Goal: Task Accomplishment & Management: Use online tool/utility

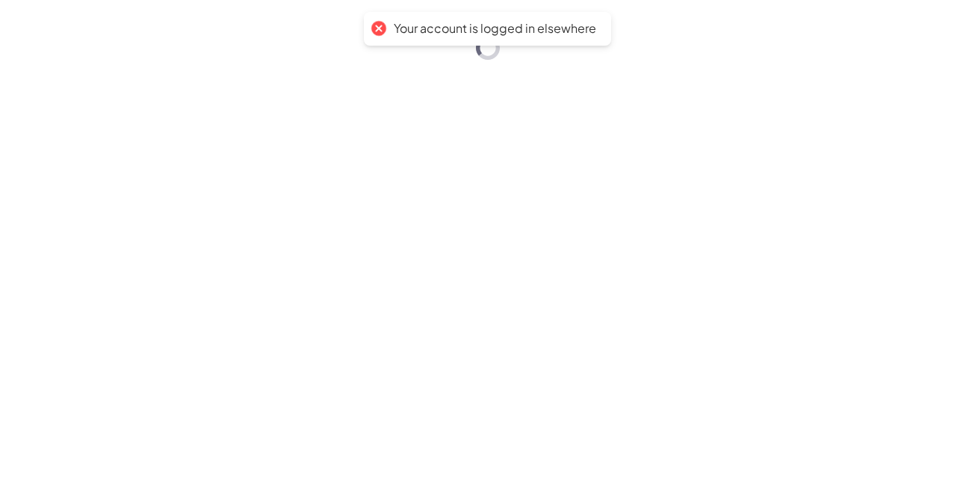
click at [972, 485] on div "Your account is logged in elsewhere" at bounding box center [487, 249] width 975 height 499
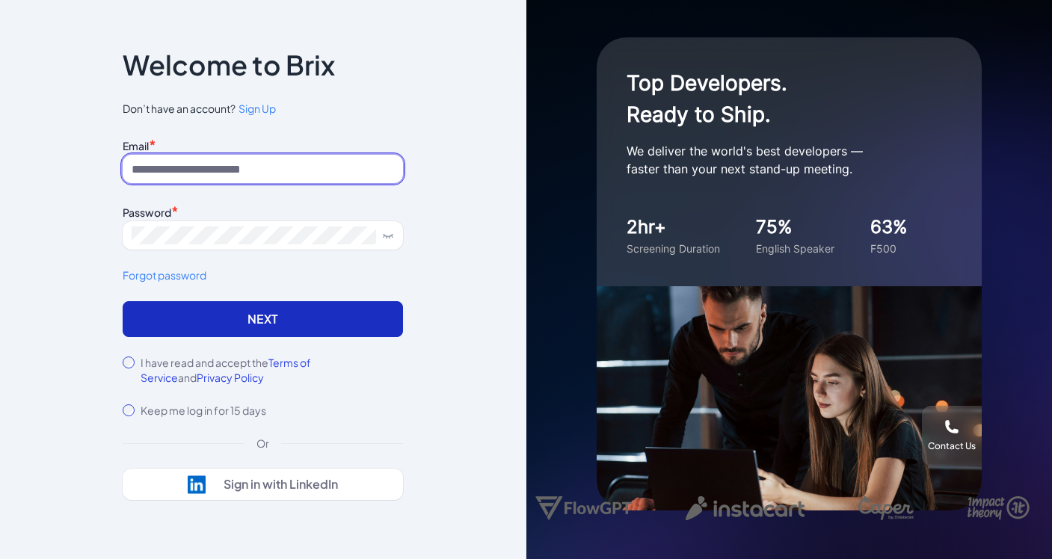
type input "**********"
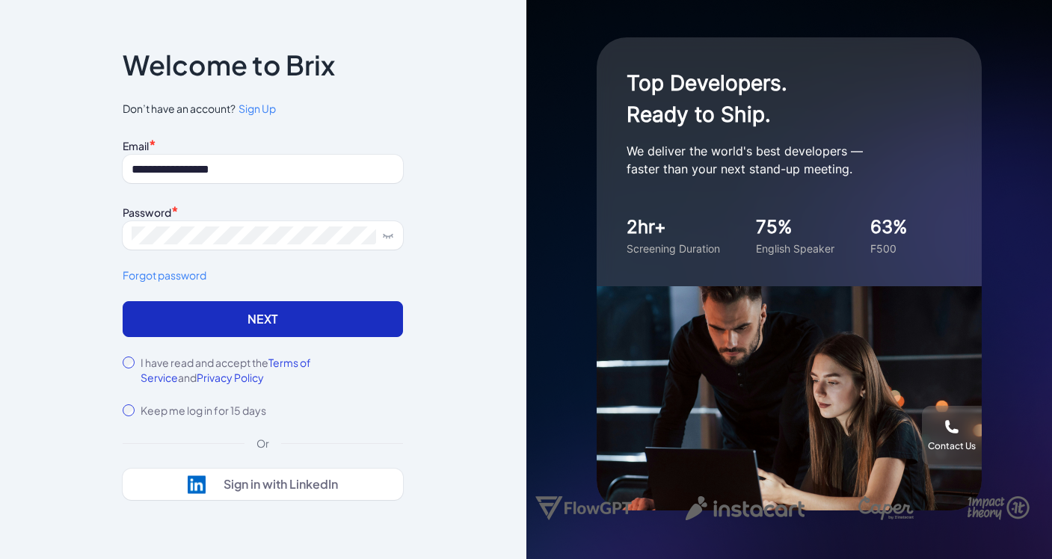
click at [261, 302] on button "Next" at bounding box center [263, 319] width 280 height 36
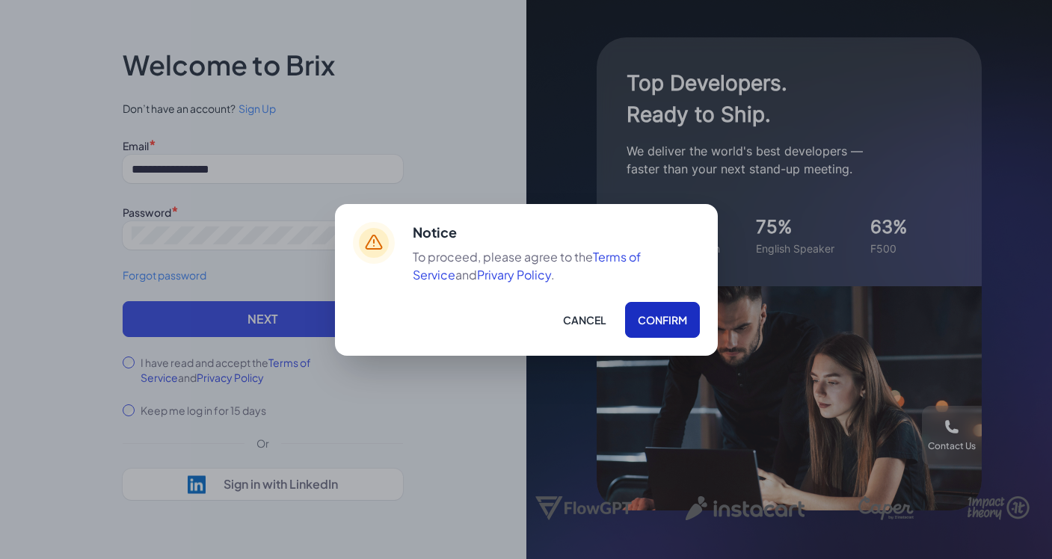
click at [682, 334] on button "Confirm" at bounding box center [662, 320] width 75 height 36
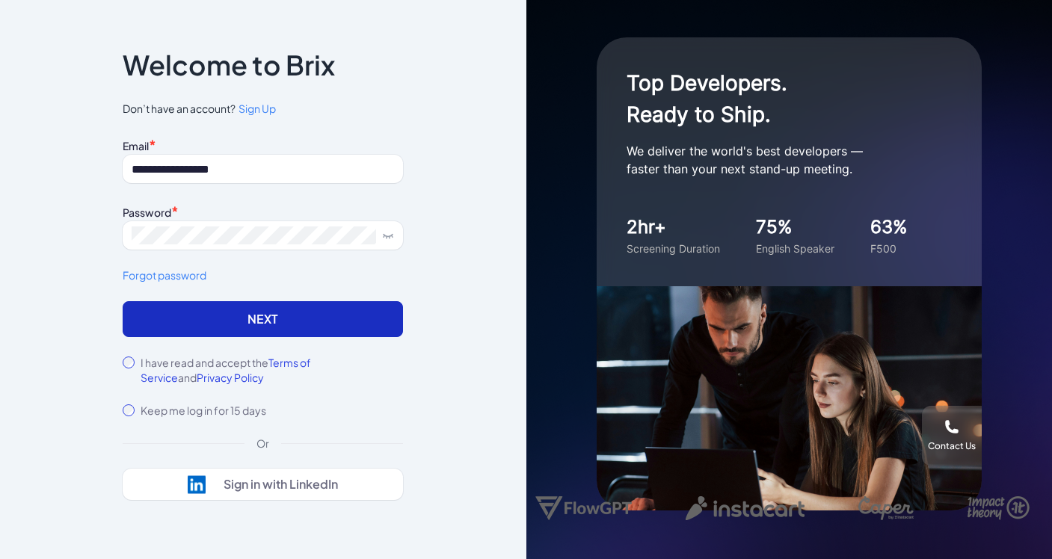
click at [333, 318] on button "Next" at bounding box center [263, 319] width 280 height 36
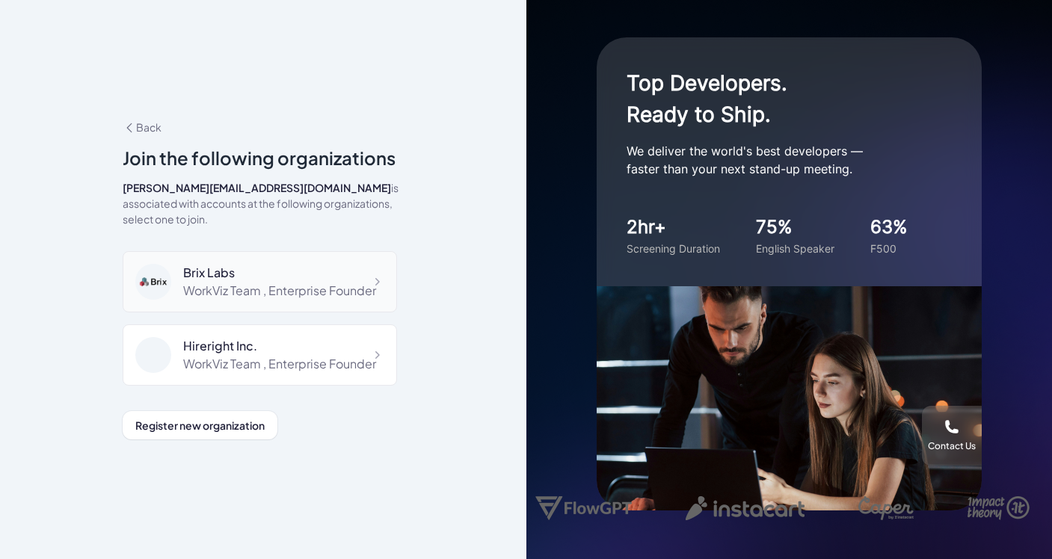
click at [291, 282] on div "WorkViz Team , Enterprise Founder" at bounding box center [279, 291] width 193 height 18
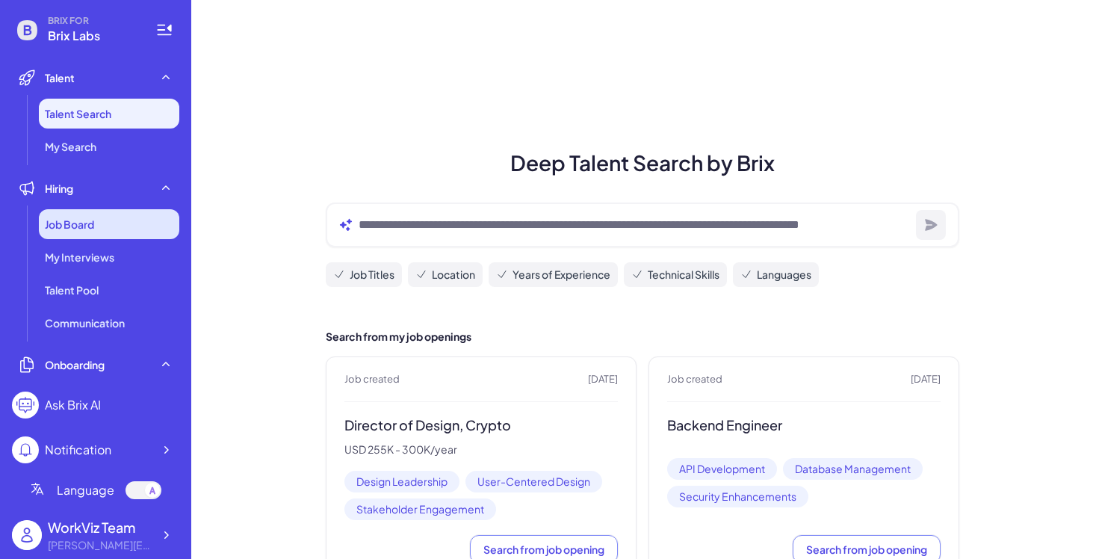
click at [52, 235] on div "Job Board" at bounding box center [109, 224] width 141 height 30
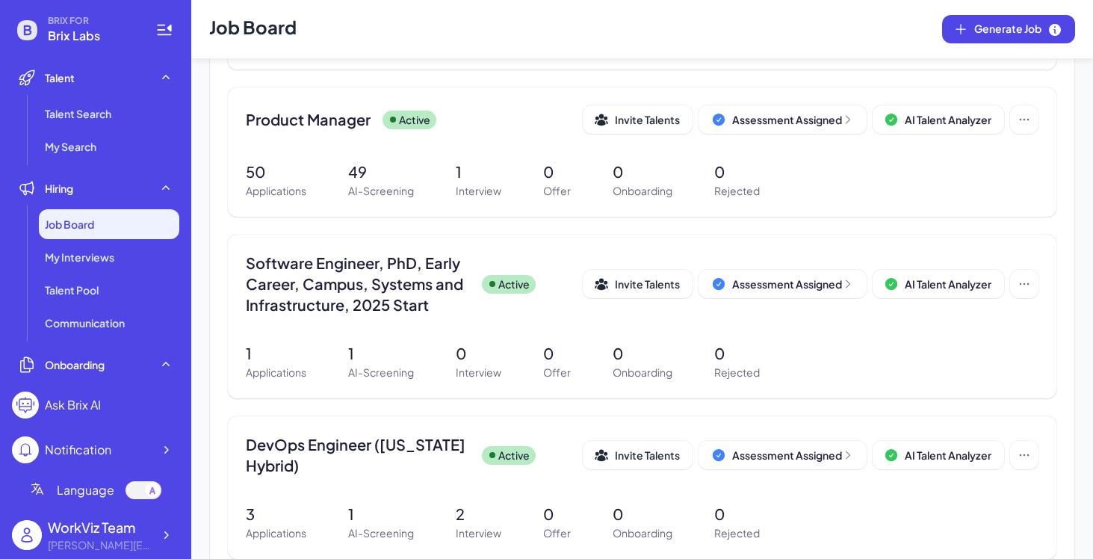
scroll to position [441, 0]
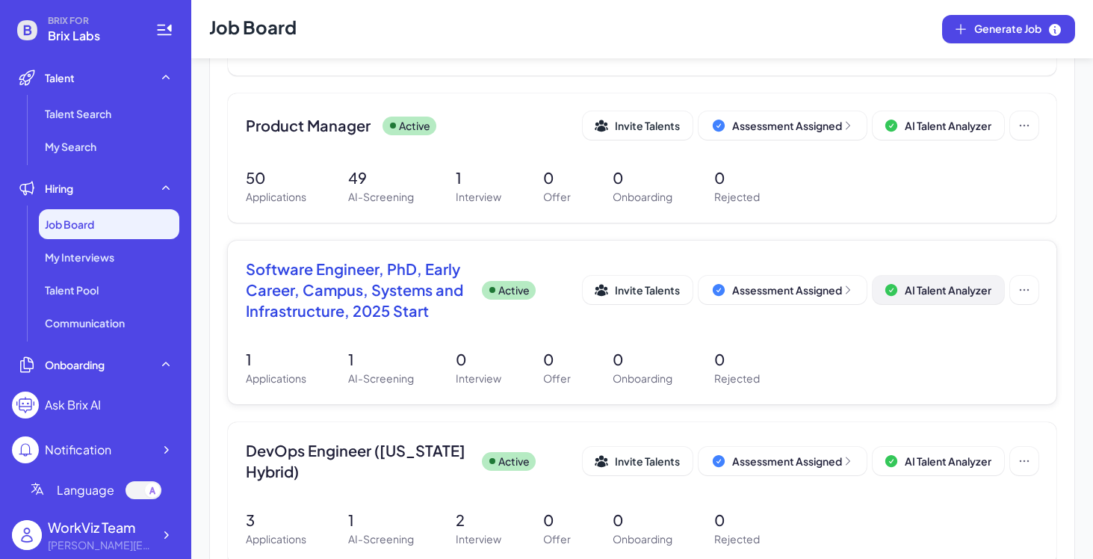
click at [911, 285] on span "AI Talent Analyzer" at bounding box center [948, 289] width 87 height 13
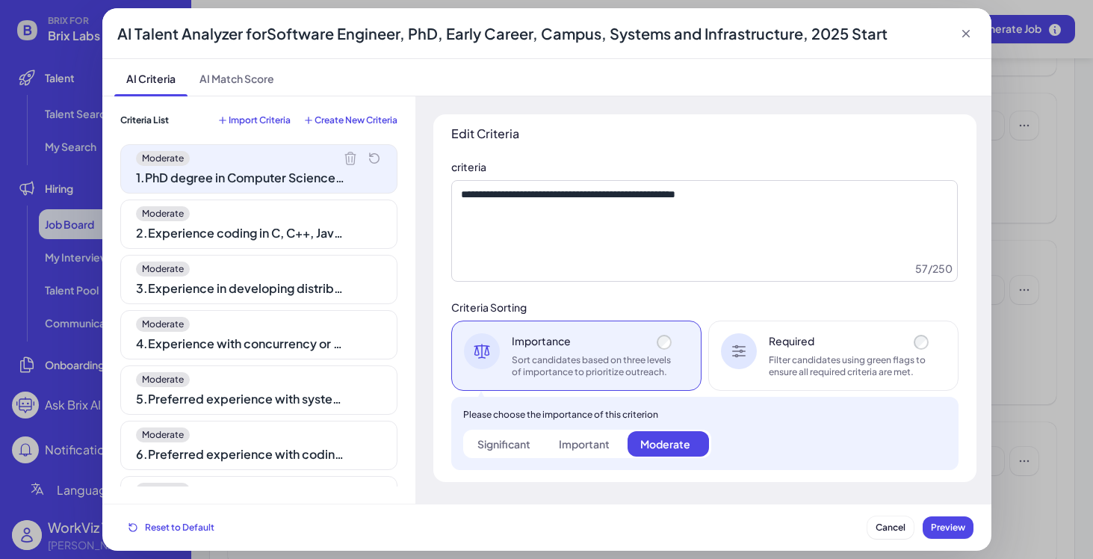
click at [293, 231] on div "2 . Experience coding in C, C++, Java, Python, or JavaScript" at bounding box center [240, 233] width 209 height 18
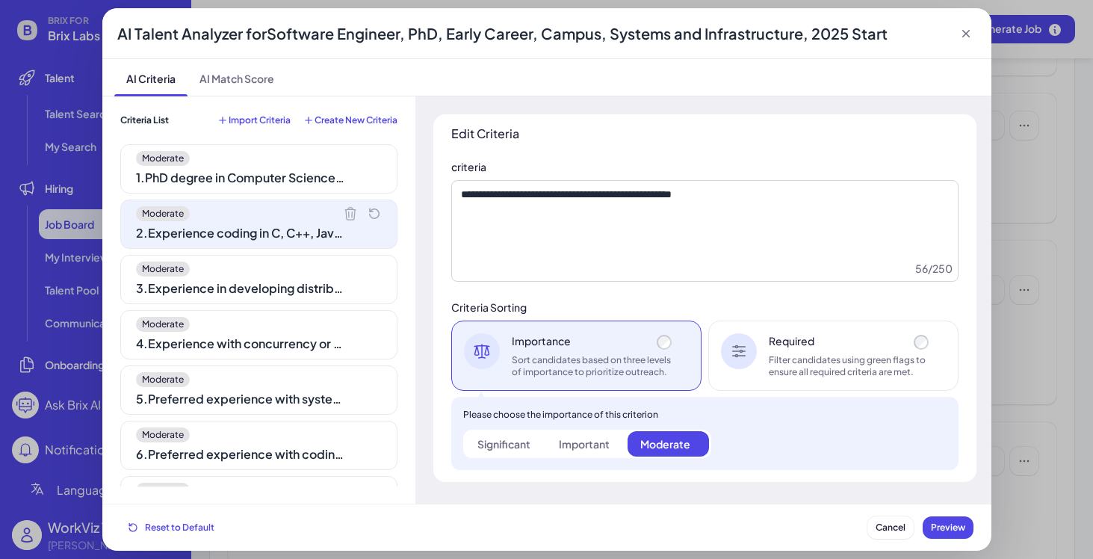
click at [290, 271] on div "Moderate" at bounding box center [259, 269] width 246 height 15
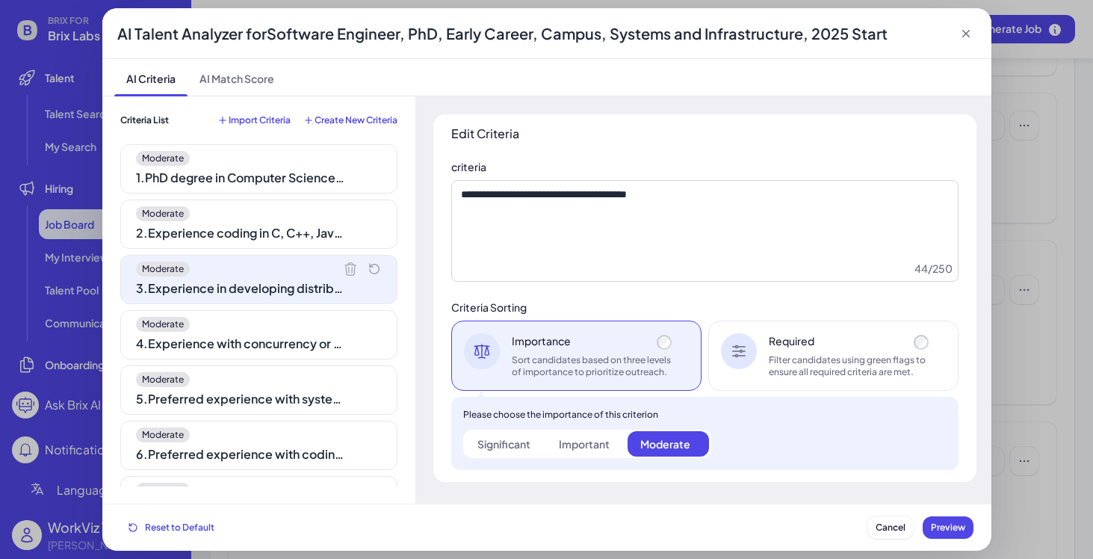
click at [289, 332] on div "Moderate 4 . Experience with concurrency or multi-threading" at bounding box center [258, 334] width 277 height 49
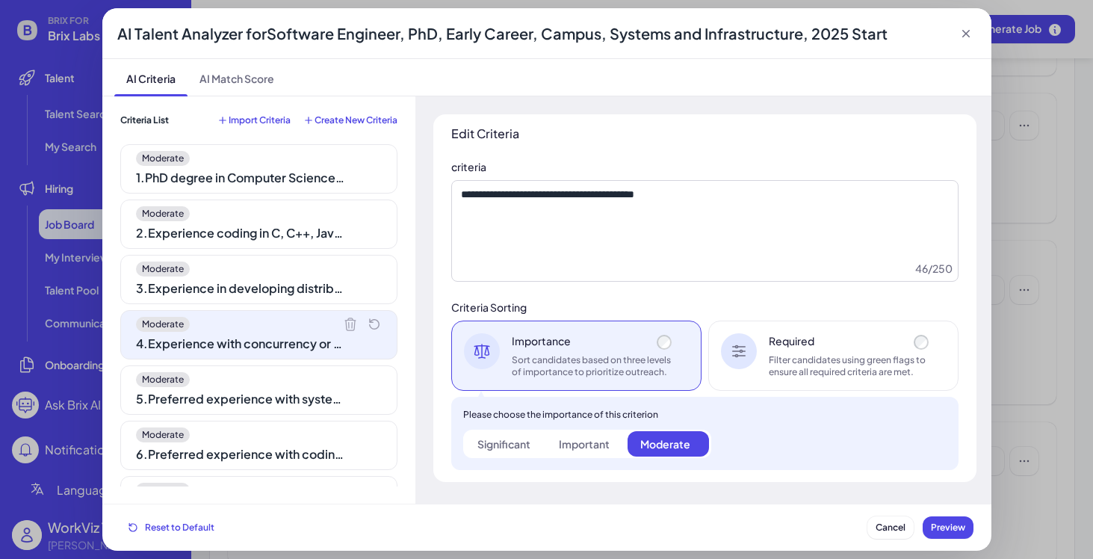
scroll to position [57, 0]
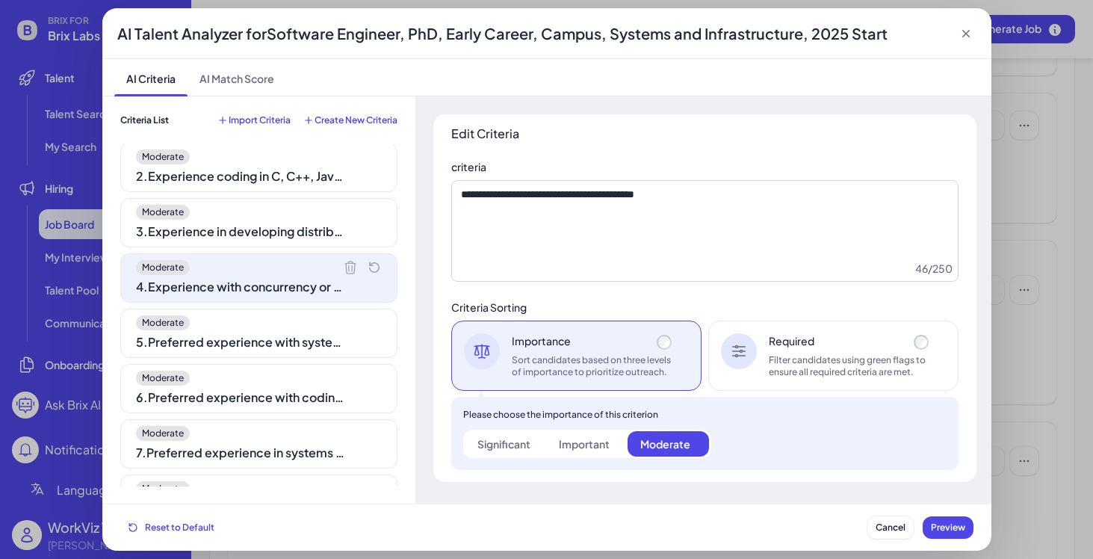
click at [289, 332] on div "Moderate 5 . Preferred experience with system health monitoring" at bounding box center [258, 333] width 277 height 49
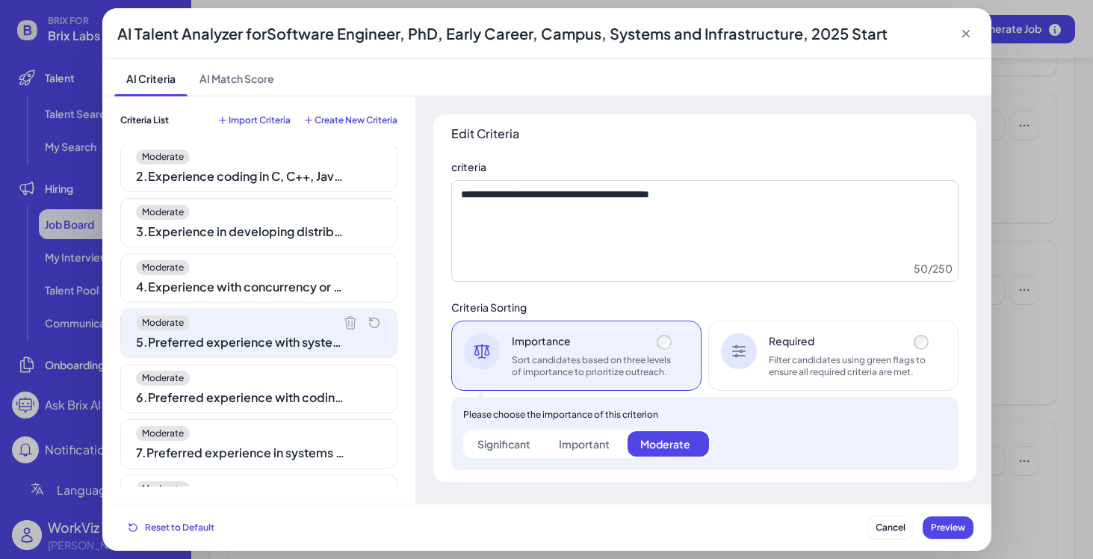
click at [289, 412] on div "Moderate 6 . Preferred experience with coding accessibility" at bounding box center [258, 388] width 277 height 49
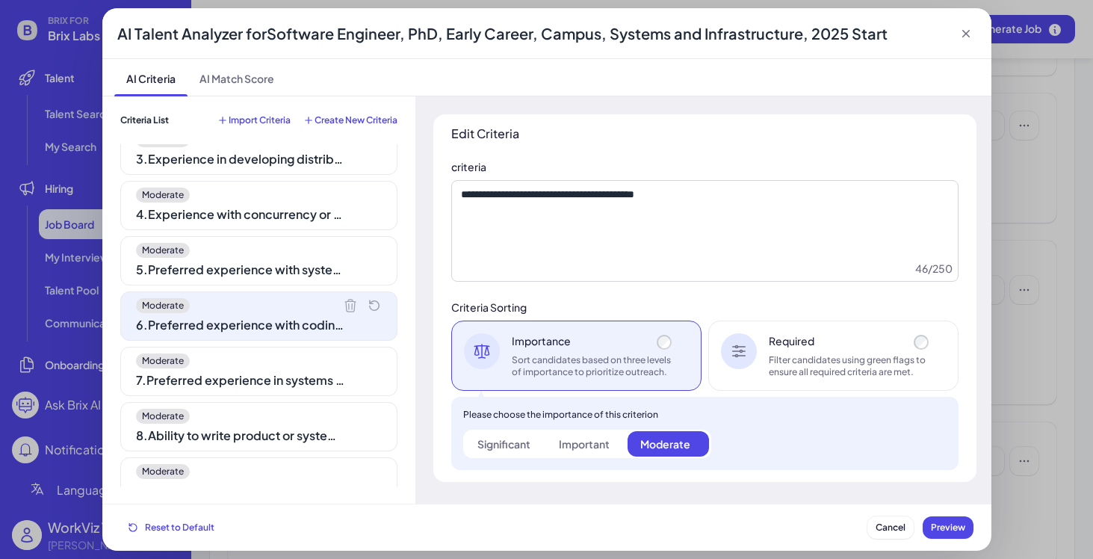
scroll to position [135, 0]
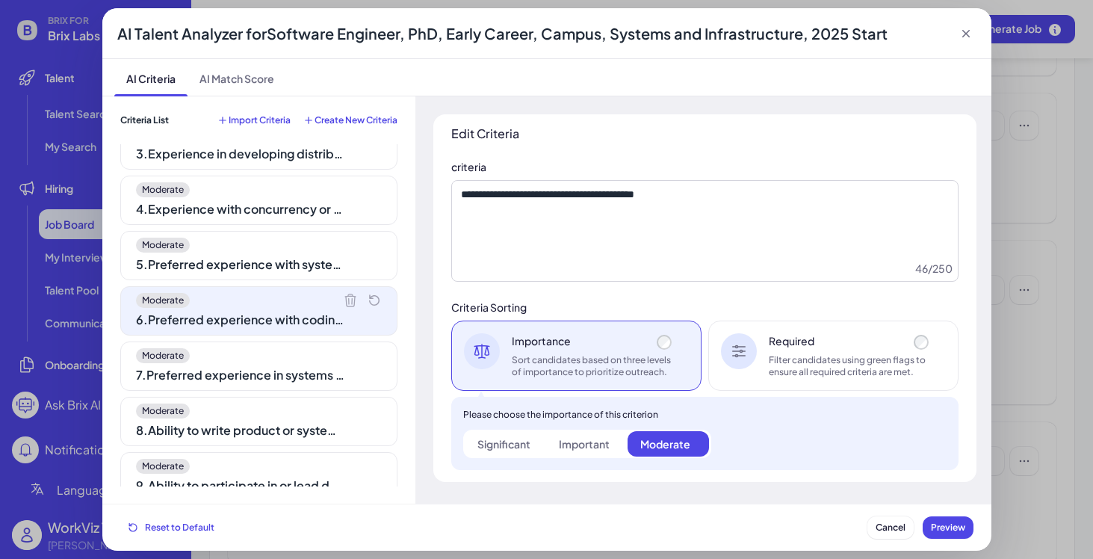
click at [289, 412] on div "Moderate" at bounding box center [259, 411] width 246 height 15
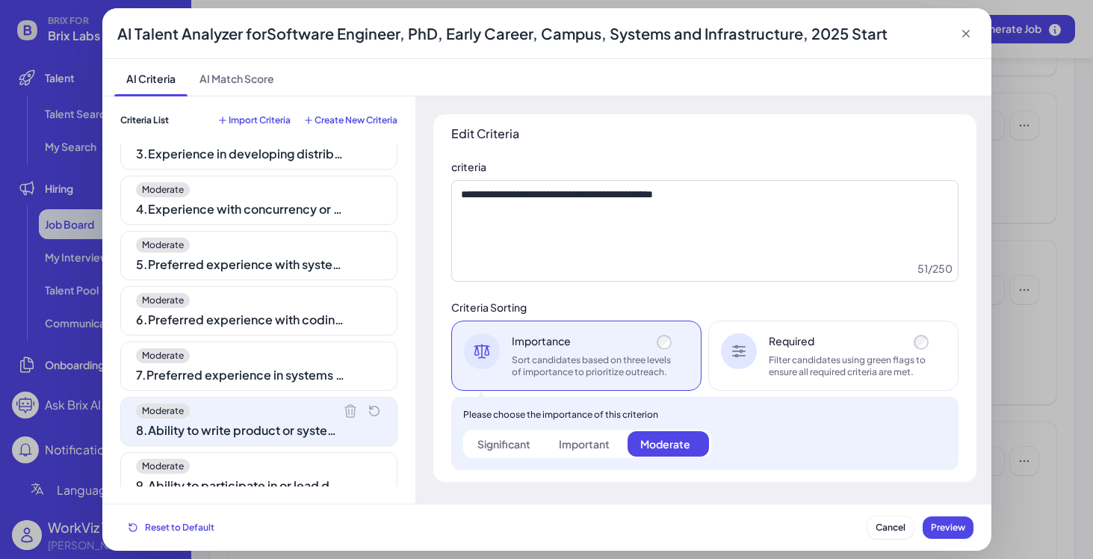
click at [299, 362] on div "Moderate" at bounding box center [259, 355] width 246 height 15
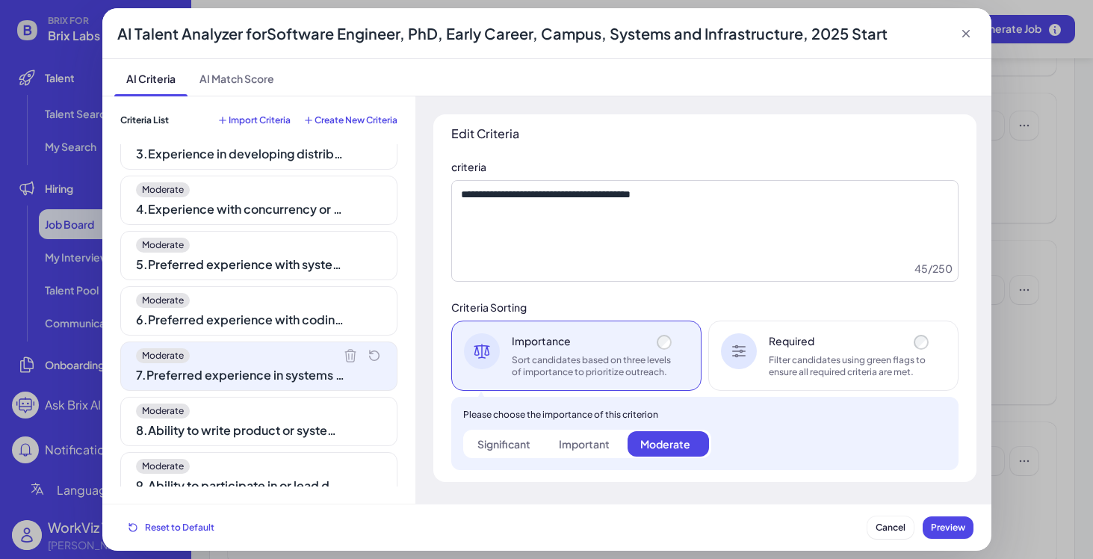
scroll to position [0, 0]
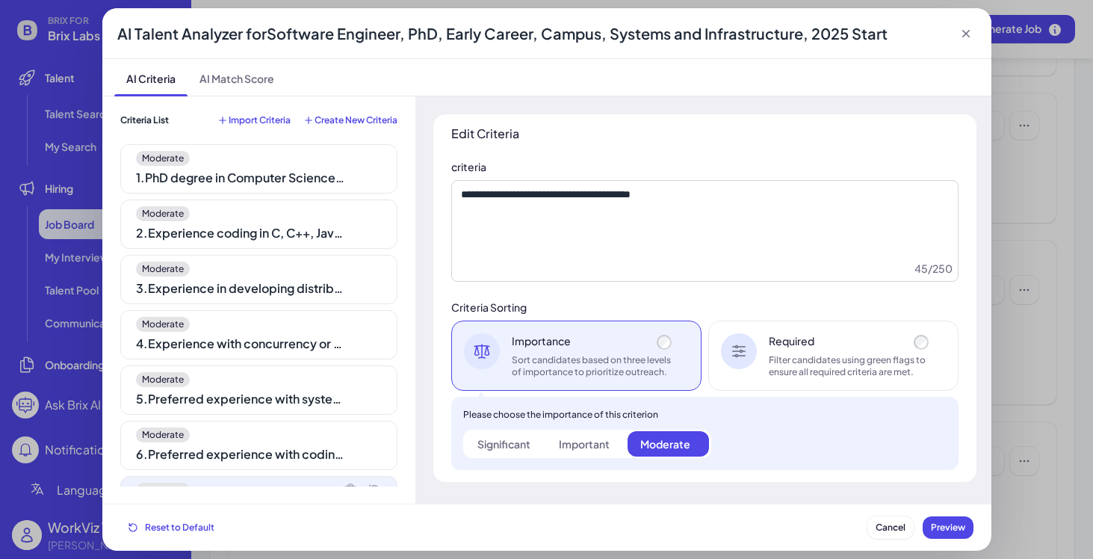
click at [324, 172] on div "1 . PhD degree in Computer Science or related technical field" at bounding box center [240, 178] width 209 height 18
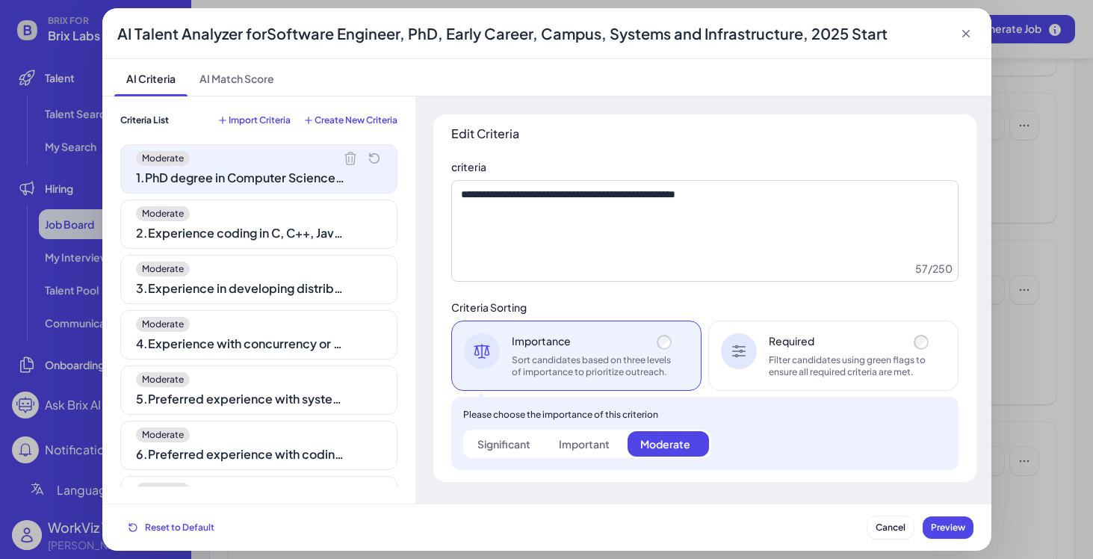
click at [972, 32] on icon at bounding box center [966, 33] width 15 height 15
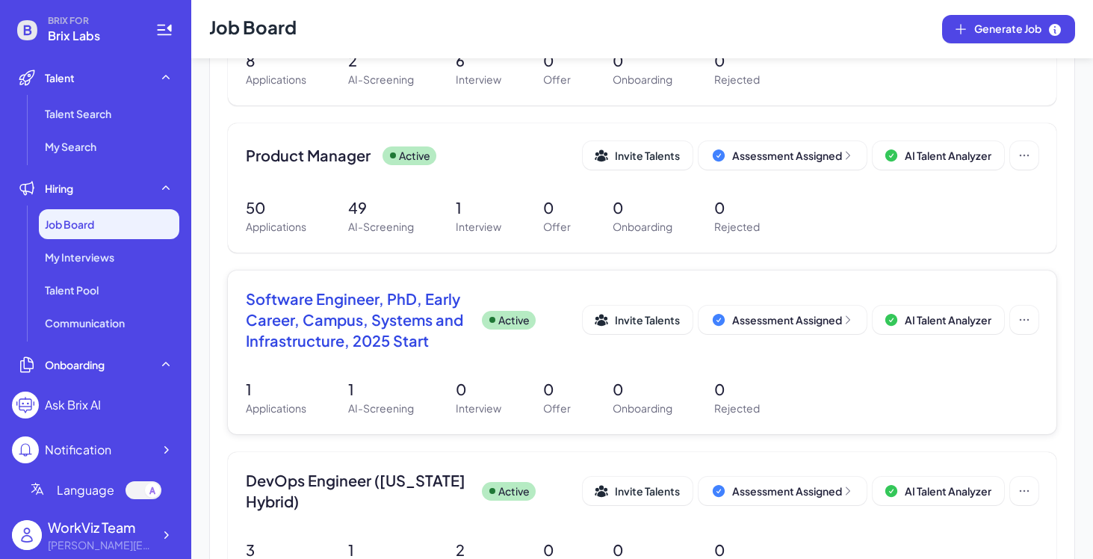
scroll to position [303, 0]
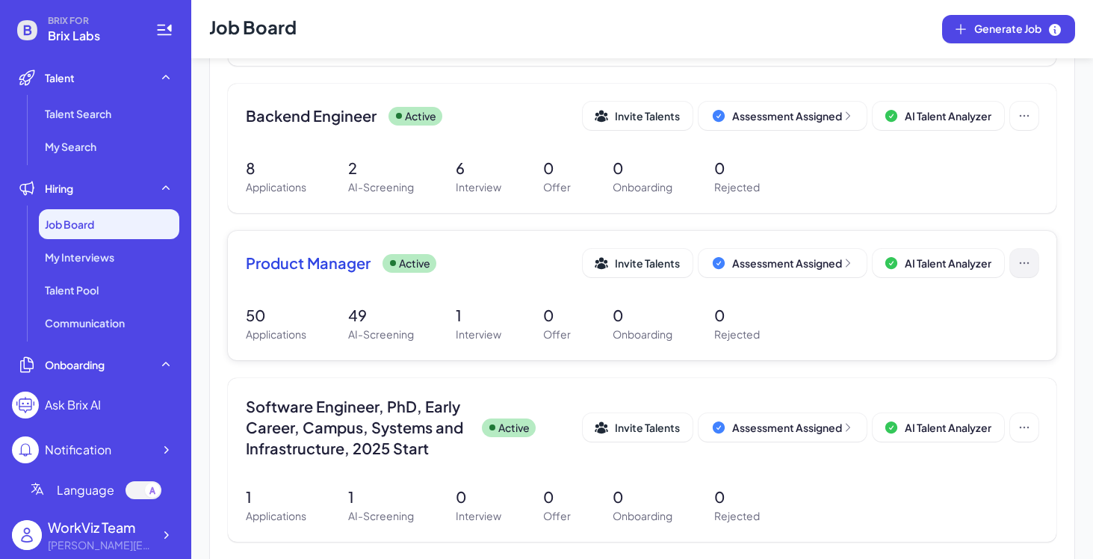
click at [1026, 262] on icon at bounding box center [1024, 263] width 15 height 15
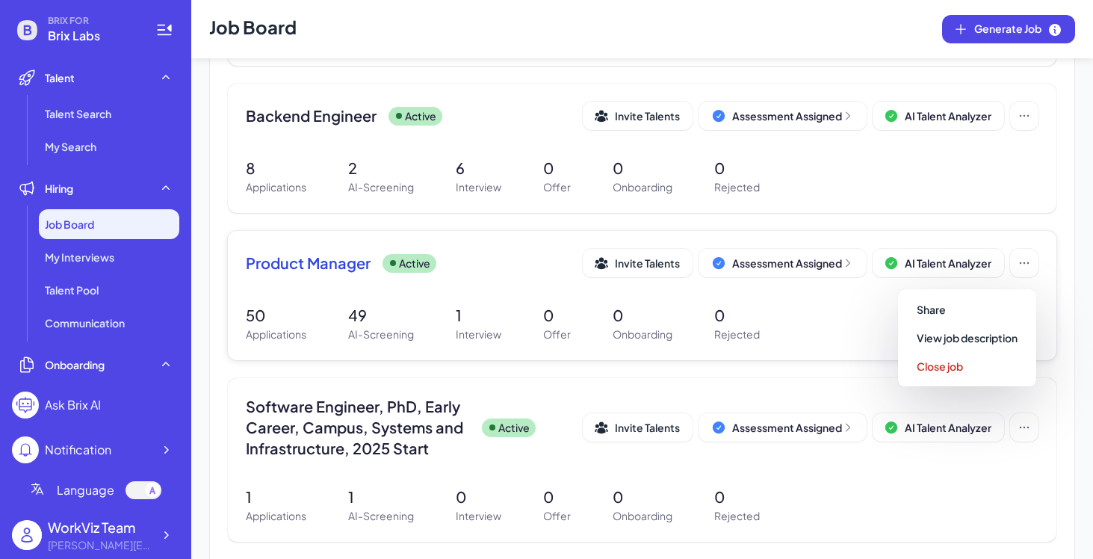
click at [311, 268] on span "Product Manager" at bounding box center [308, 263] width 125 height 21
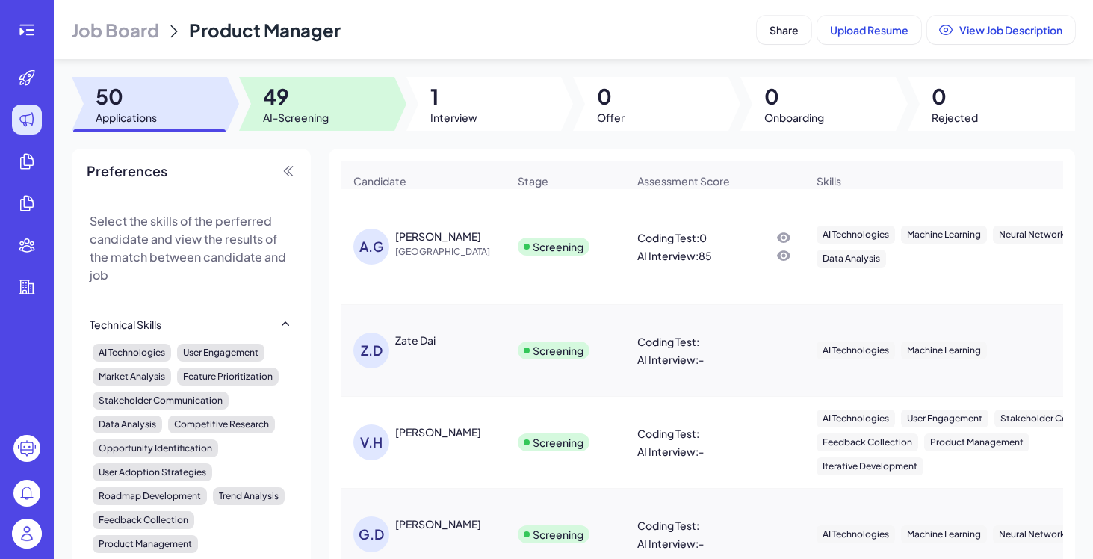
click at [339, 105] on div at bounding box center [316, 104] width 155 height 54
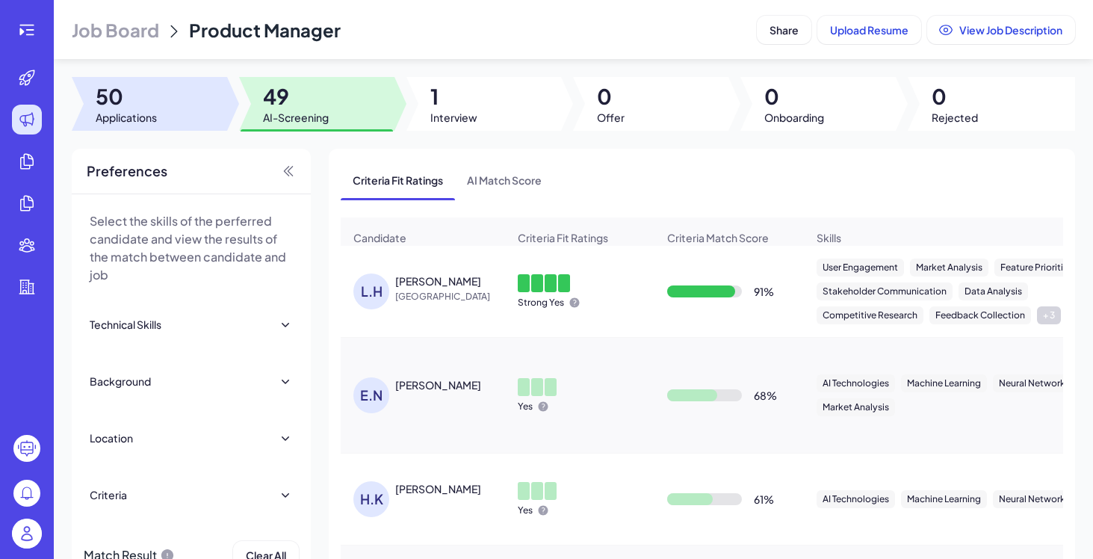
click at [193, 102] on div at bounding box center [149, 104] width 155 height 54
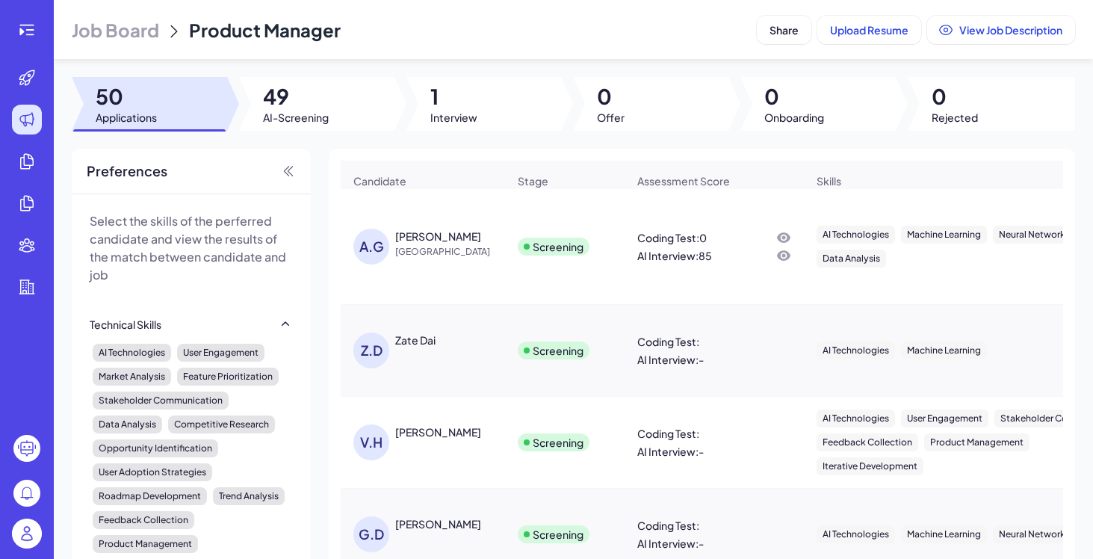
click at [422, 246] on span "[GEOGRAPHIC_DATA]" at bounding box center [451, 251] width 112 height 15
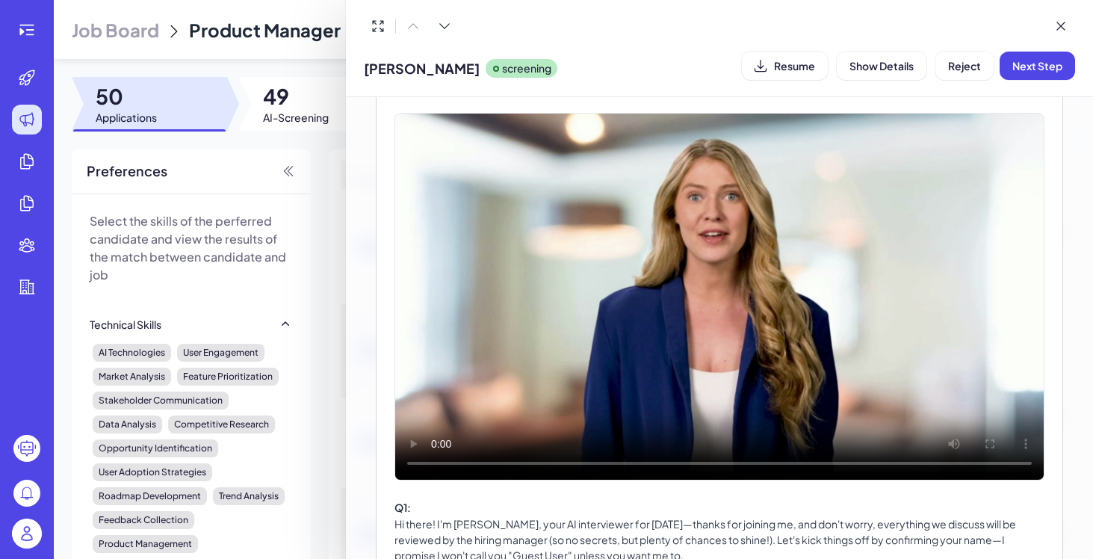
scroll to position [723, 0]
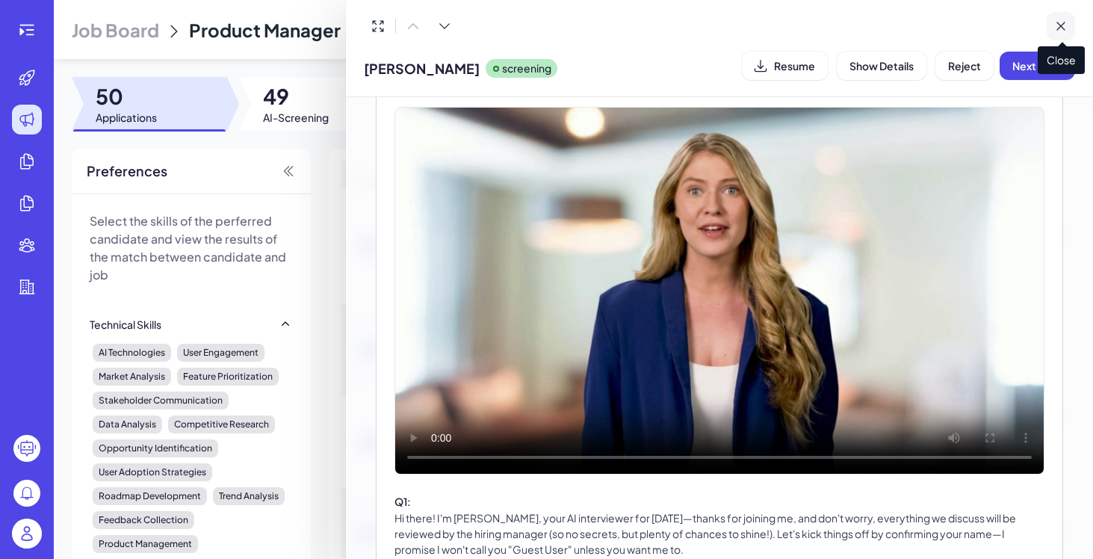
click at [1051, 19] on icon at bounding box center [1061, 26] width 15 height 15
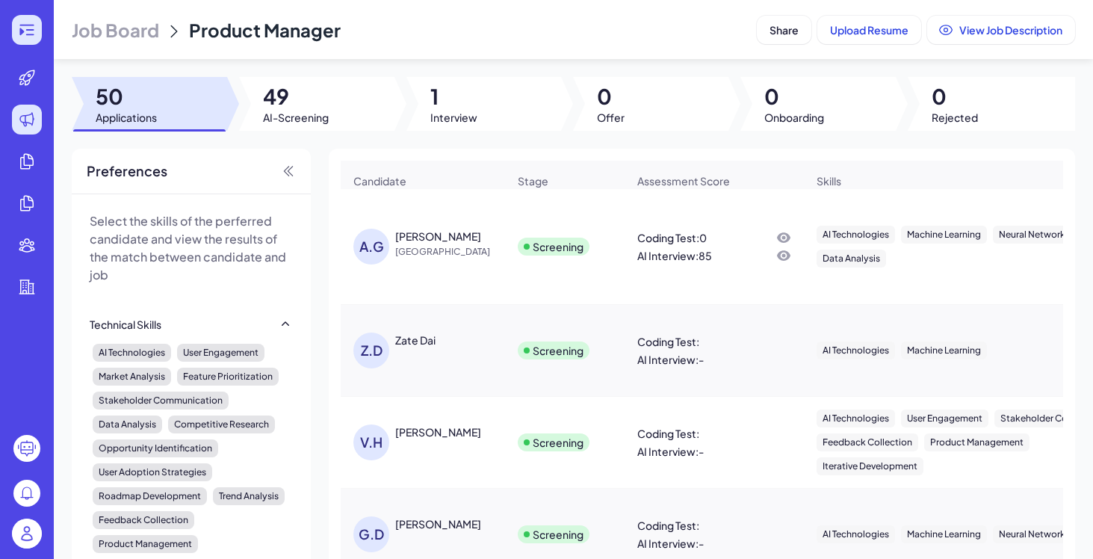
click at [21, 32] on icon at bounding box center [21, 31] width 4 height 7
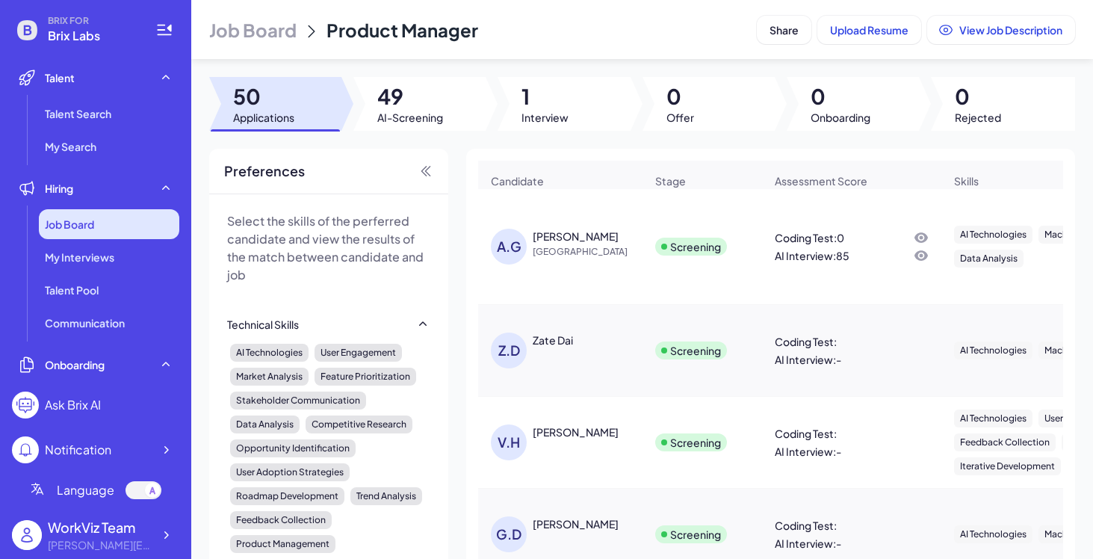
click at [84, 218] on span "Job Board" at bounding box center [69, 224] width 49 height 15
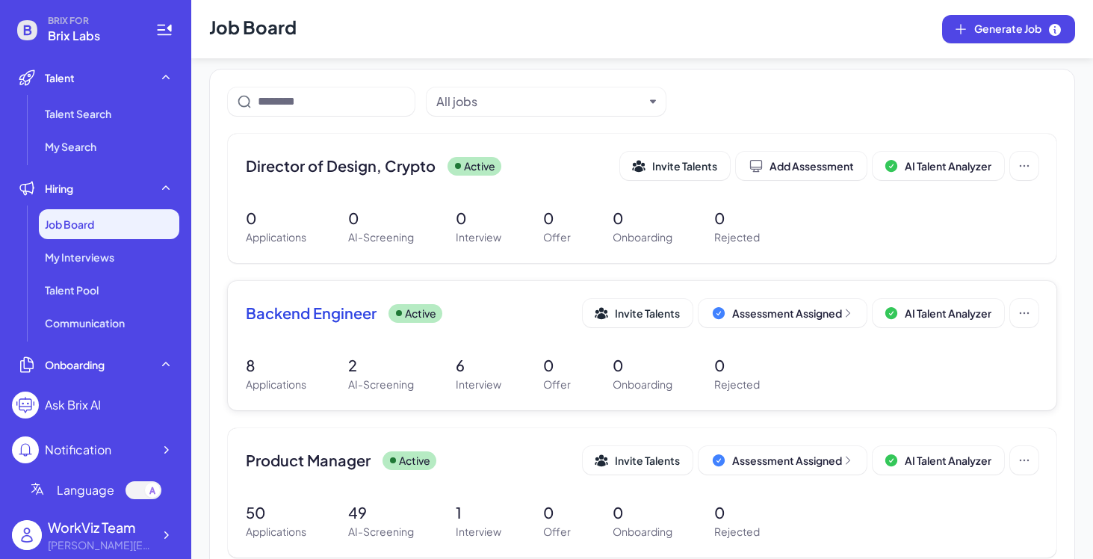
scroll to position [110, 0]
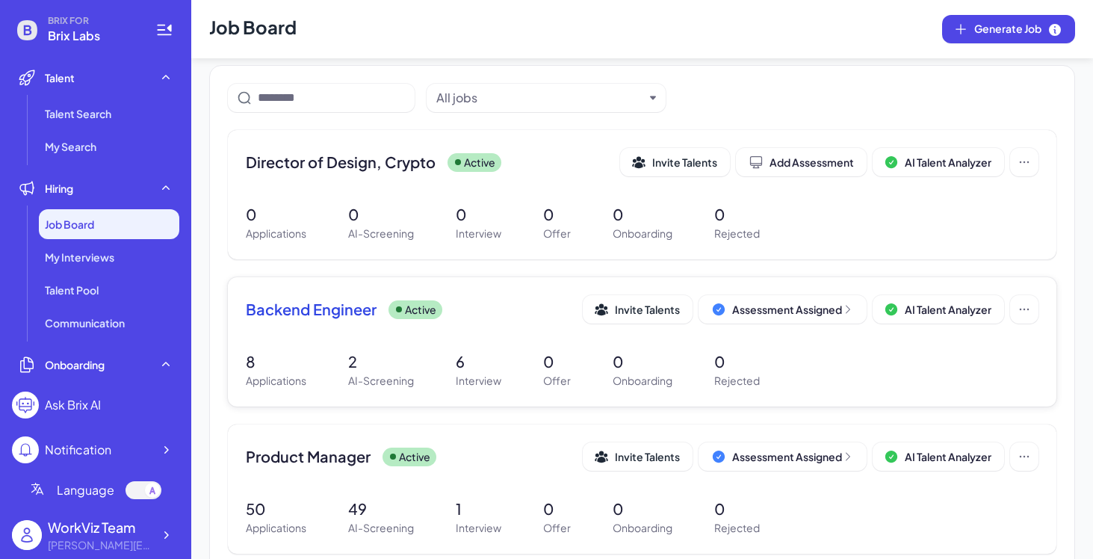
click at [374, 328] on div "Backend Engineer Active Invite Talents Assessment Assigned AI Talent Analyzer" at bounding box center [642, 313] width 793 height 37
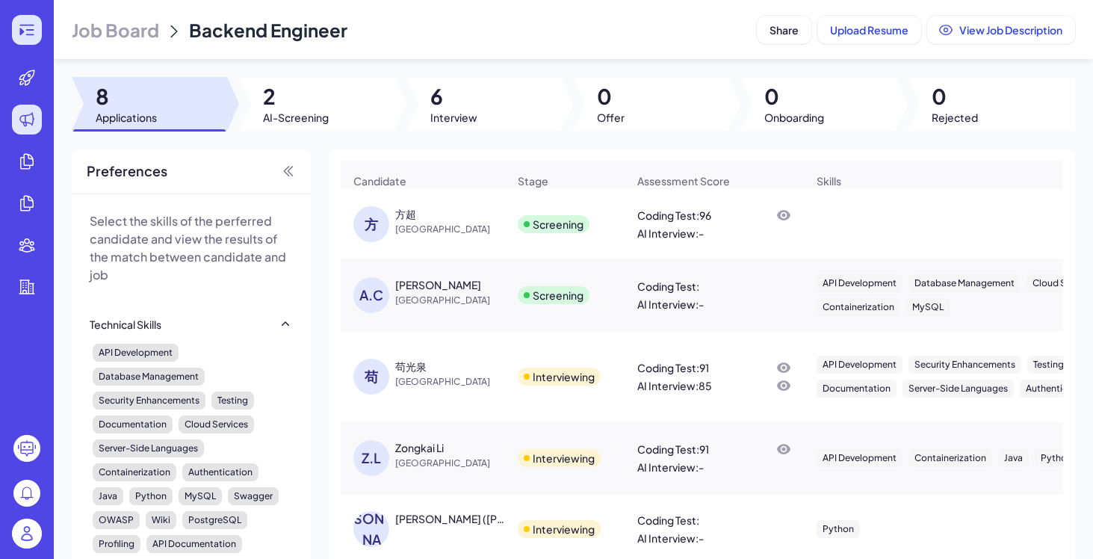
click at [38, 29] on div at bounding box center [27, 30] width 30 height 30
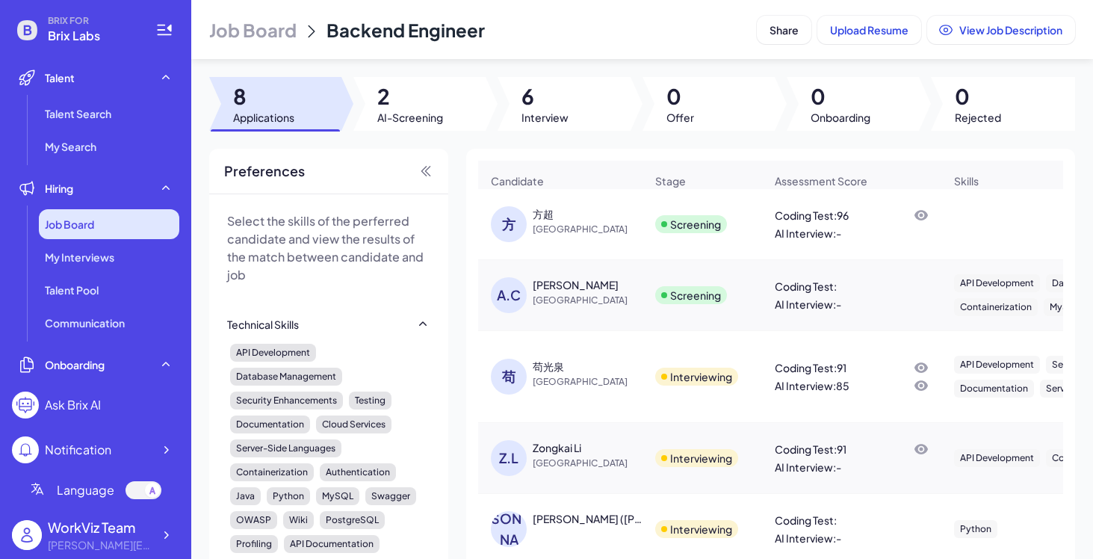
click at [92, 221] on span "Job Board" at bounding box center [69, 224] width 49 height 15
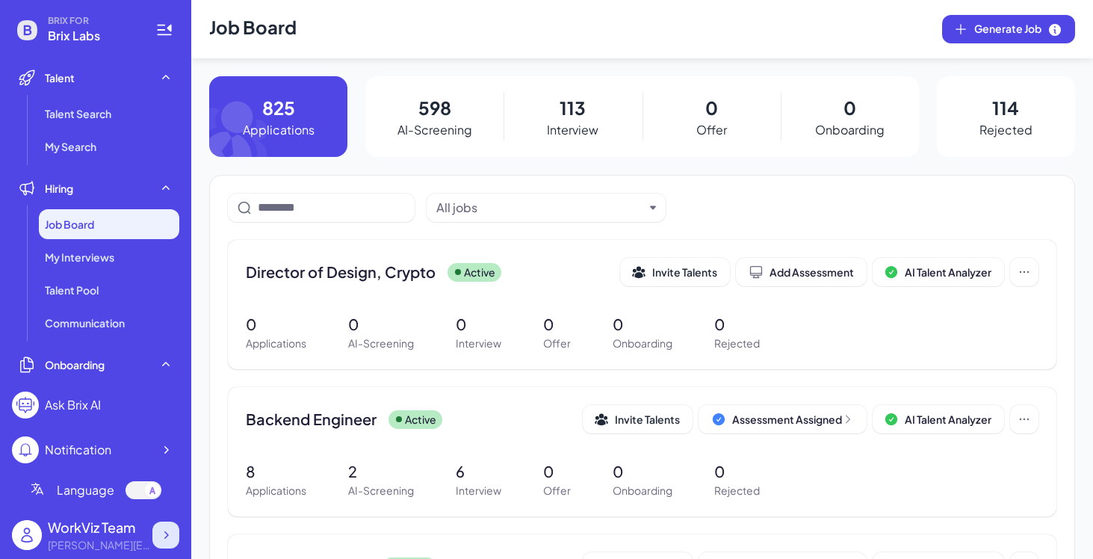
click at [164, 534] on icon at bounding box center [165, 535] width 15 height 15
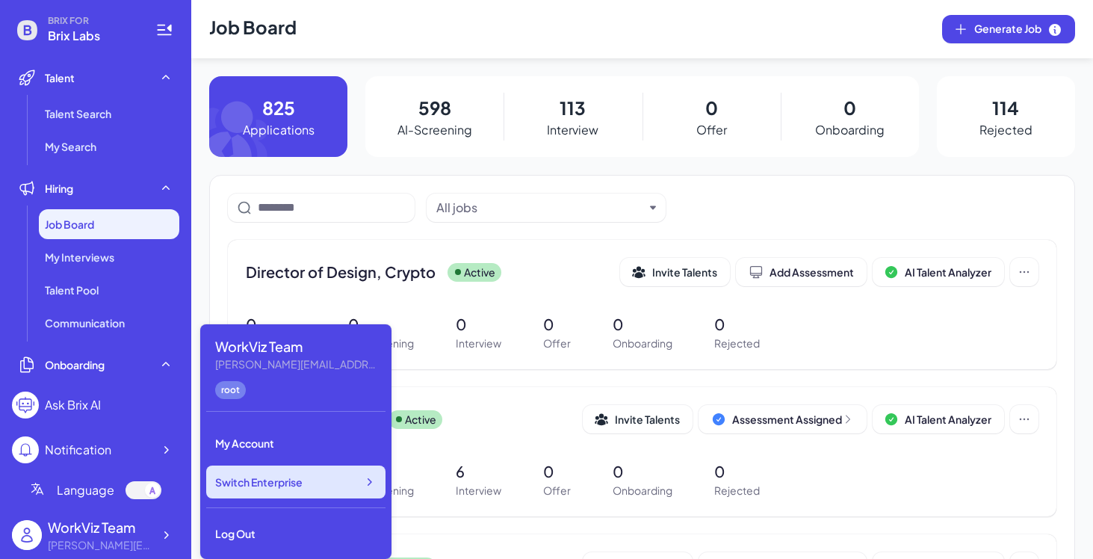
click at [365, 479] on icon at bounding box center [369, 482] width 15 height 15
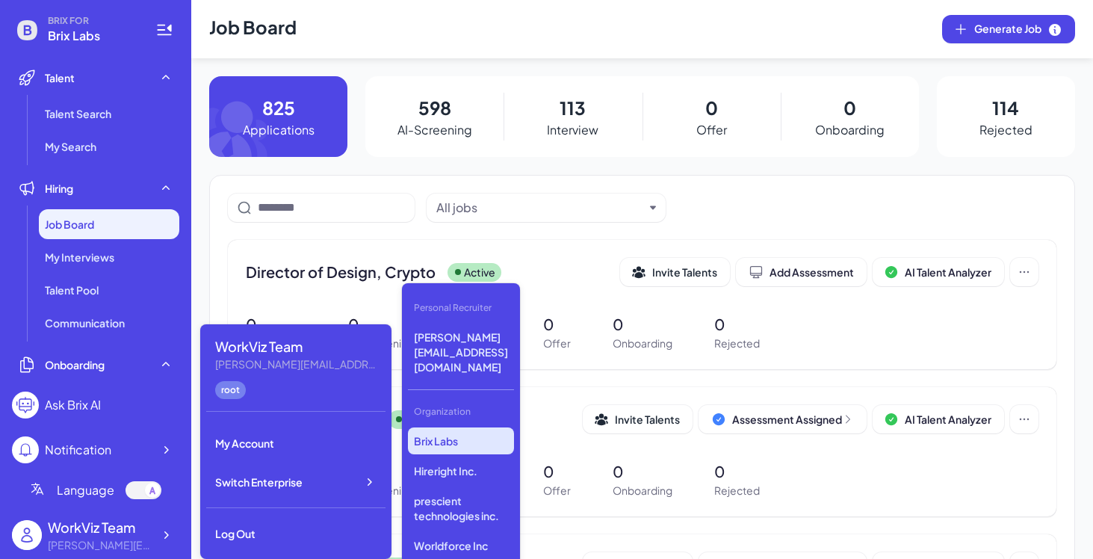
click at [610, 212] on div "All jobs" at bounding box center [540, 208] width 208 height 18
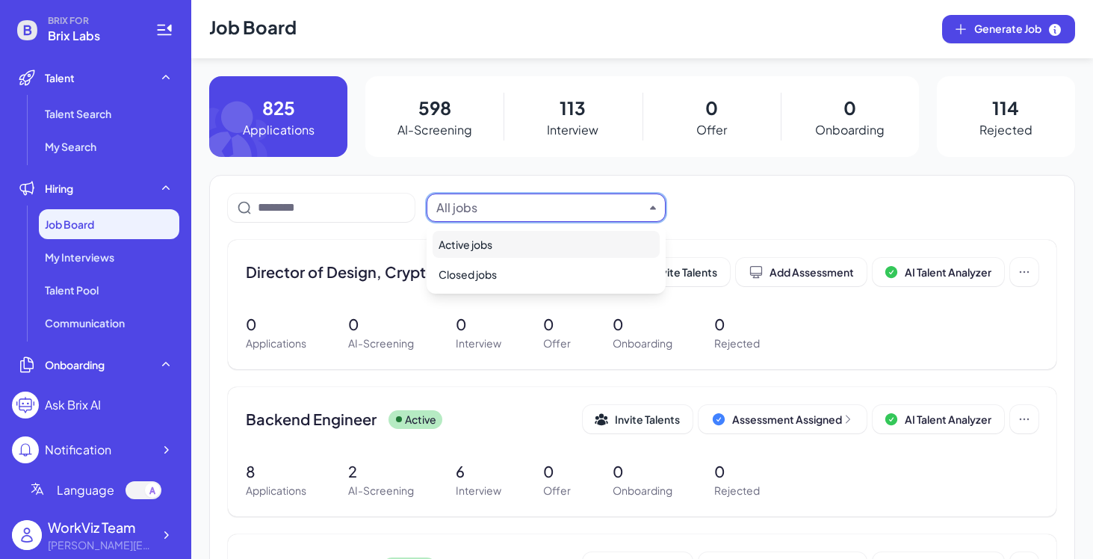
click at [712, 201] on div "All jobs" at bounding box center [642, 208] width 829 height 28
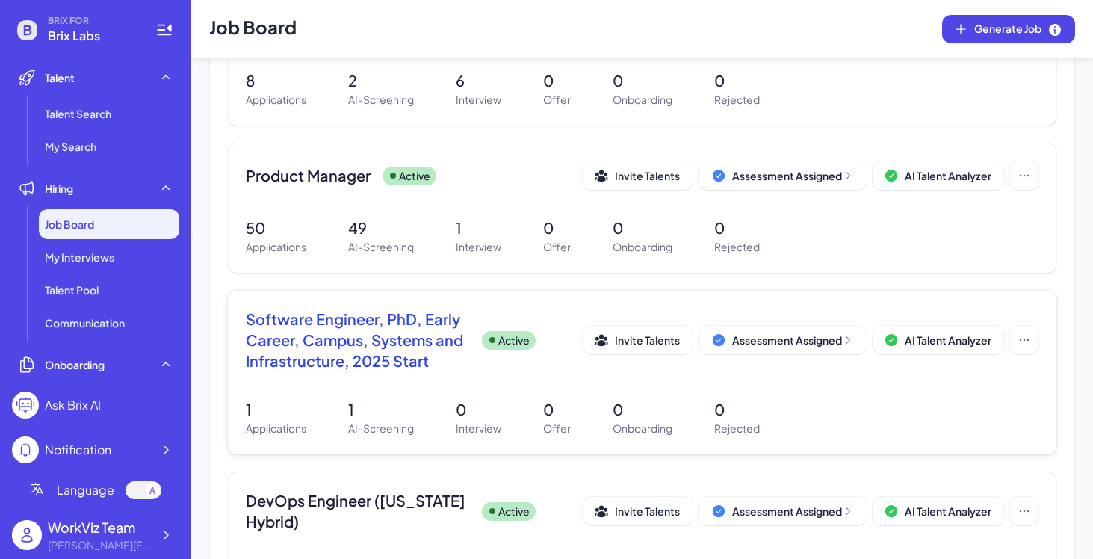
scroll to position [405, 0]
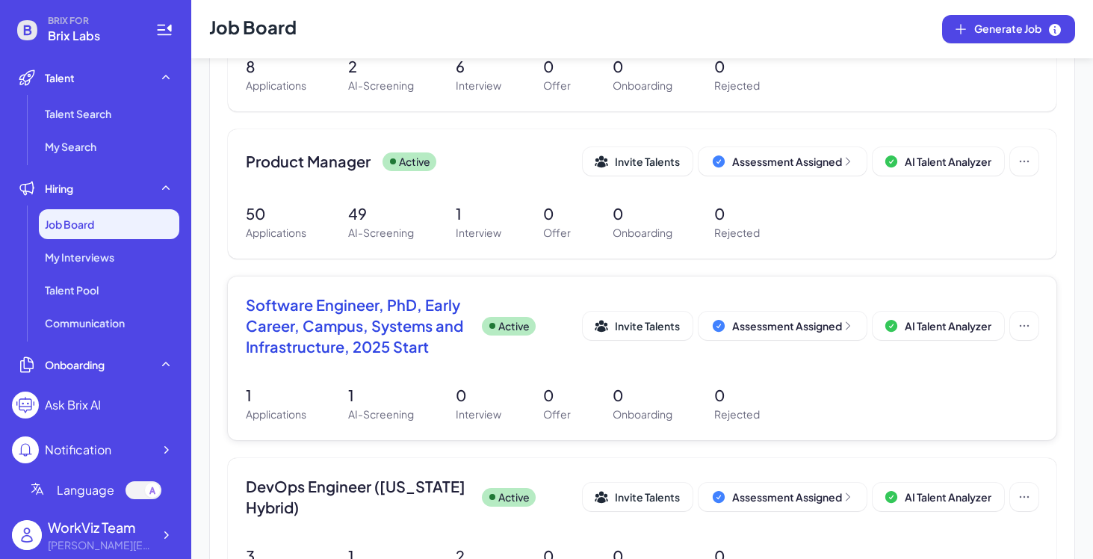
click at [382, 310] on span "Software Engineer, PhD, Early Career, Campus, Systems and Infrastructure, 2025 …" at bounding box center [358, 325] width 224 height 63
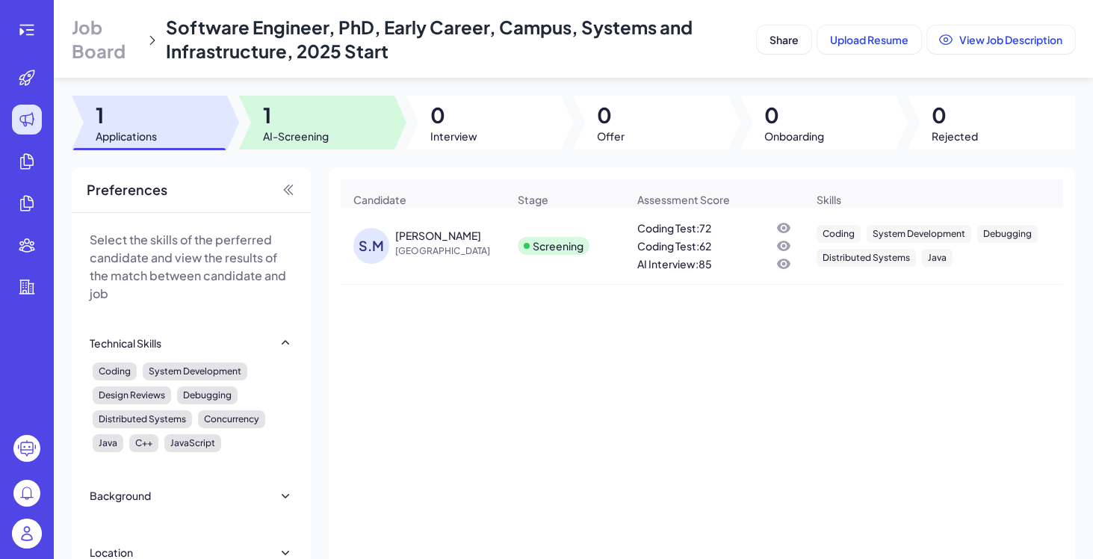
click at [354, 134] on div at bounding box center [316, 123] width 155 height 54
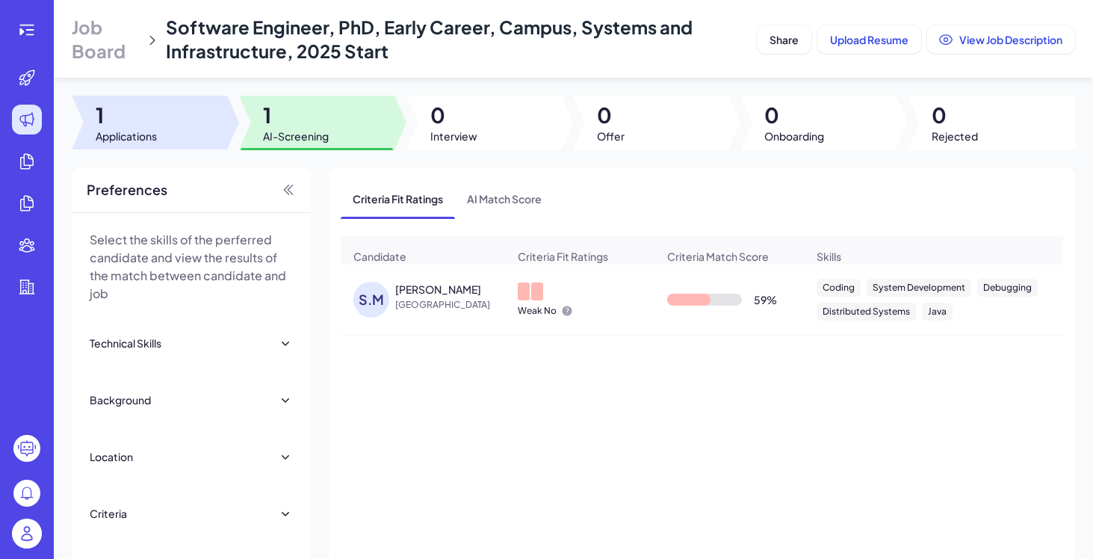
click at [176, 123] on div at bounding box center [149, 123] width 155 height 54
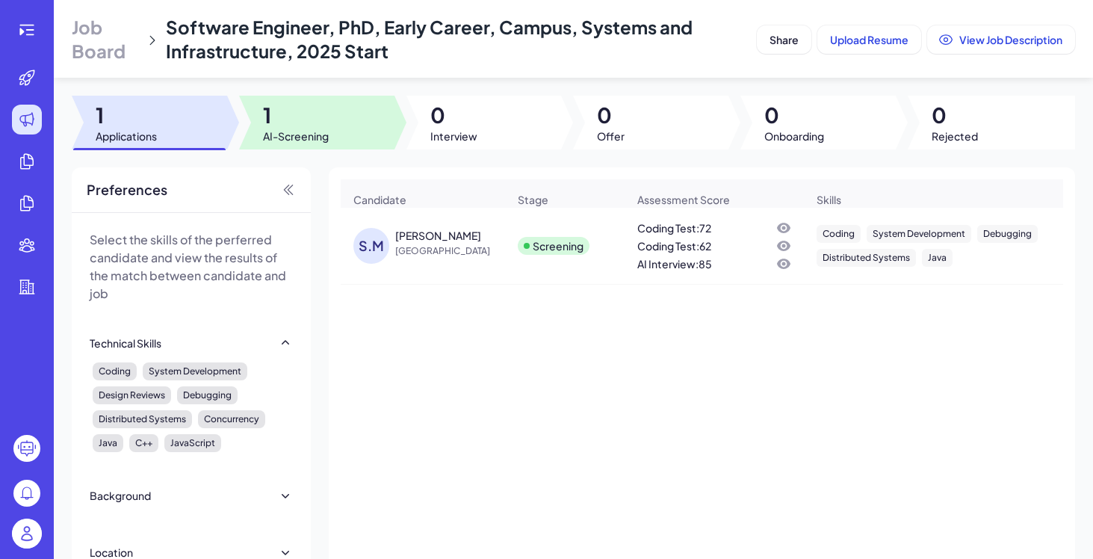
click at [289, 114] on span "1" at bounding box center [296, 115] width 66 height 27
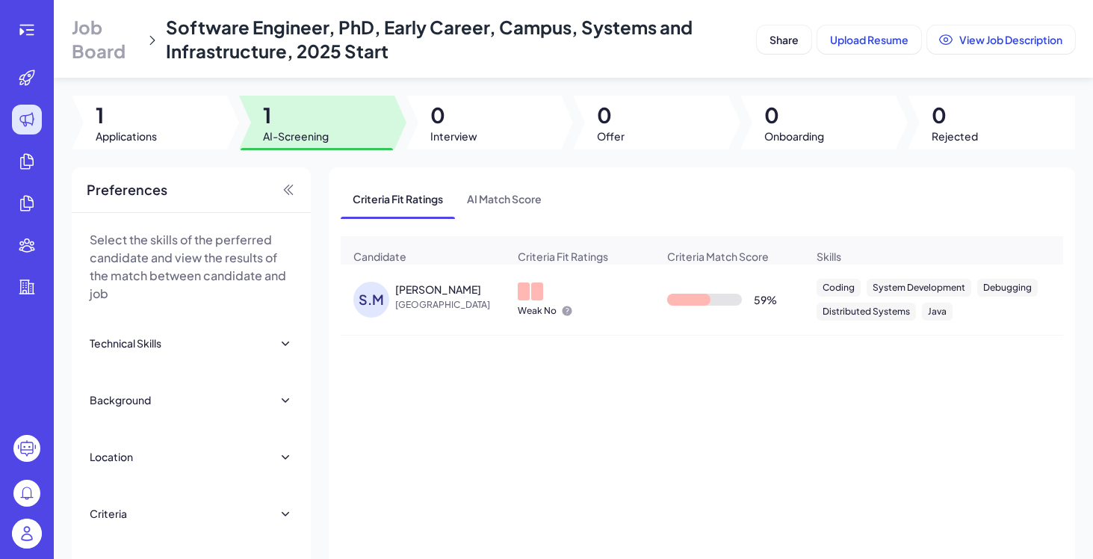
click at [418, 294] on div "[PERSON_NAME]" at bounding box center [438, 289] width 86 height 15
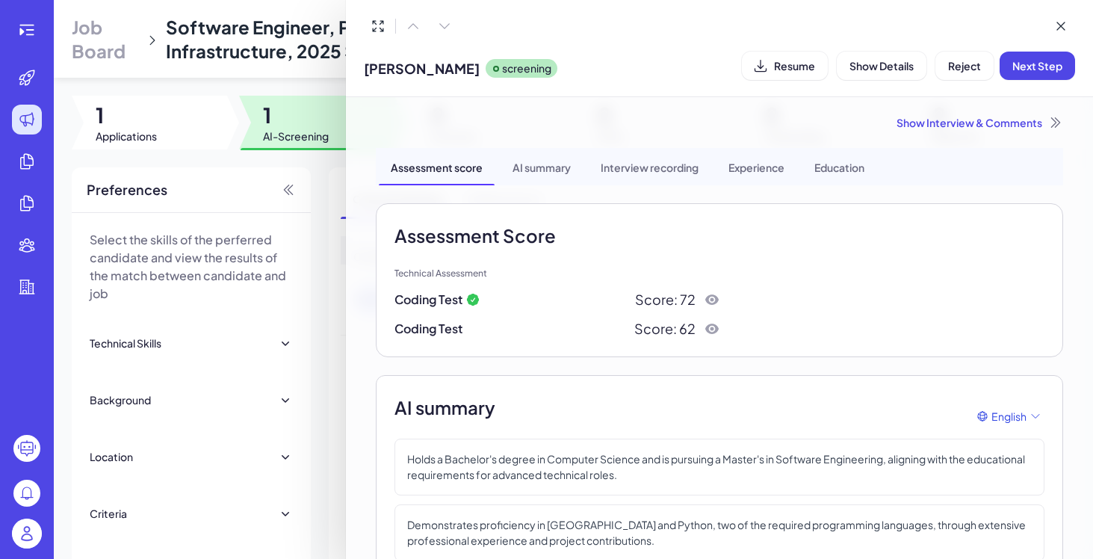
click at [710, 298] on icon at bounding box center [712, 299] width 15 height 15
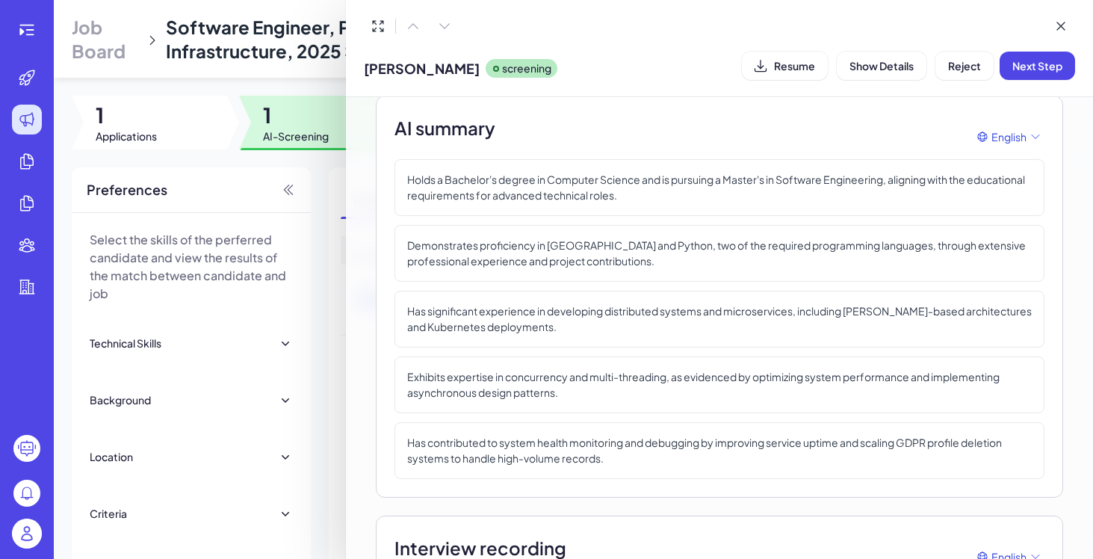
scroll to position [291, 0]
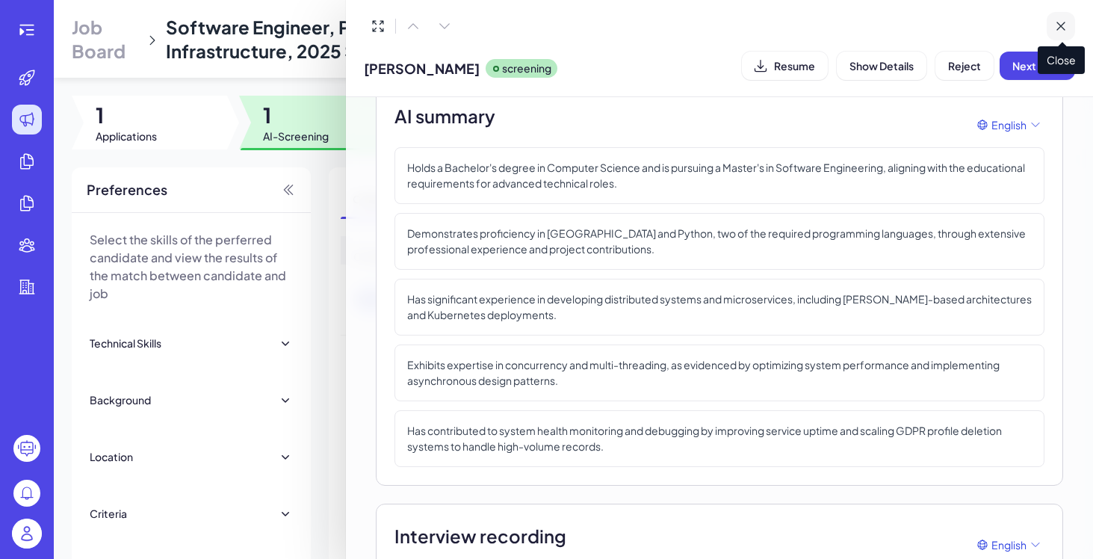
click at [1051, 23] on icon at bounding box center [1061, 26] width 15 height 15
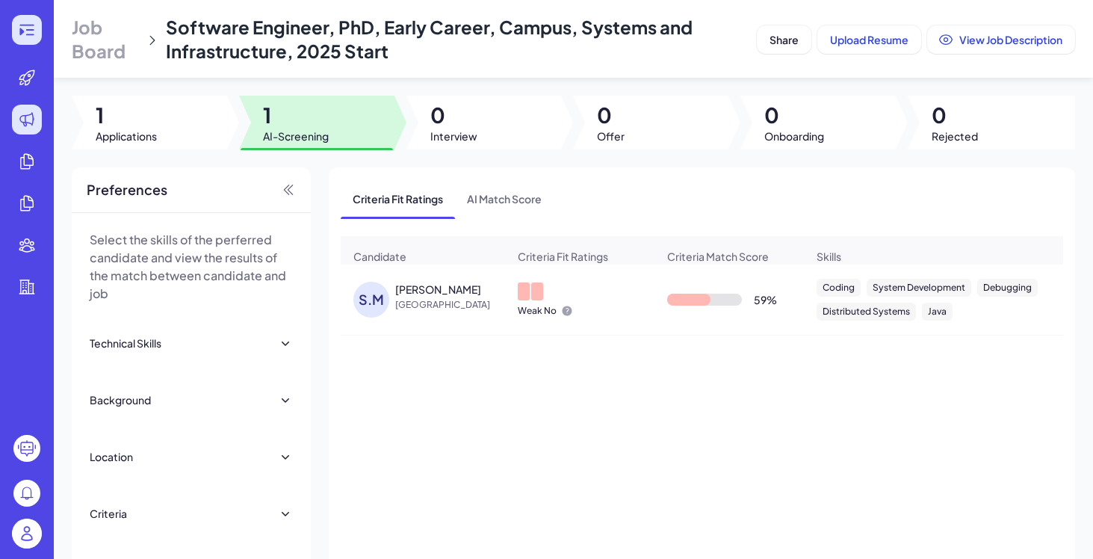
click at [19, 28] on icon at bounding box center [27, 30] width 18 height 18
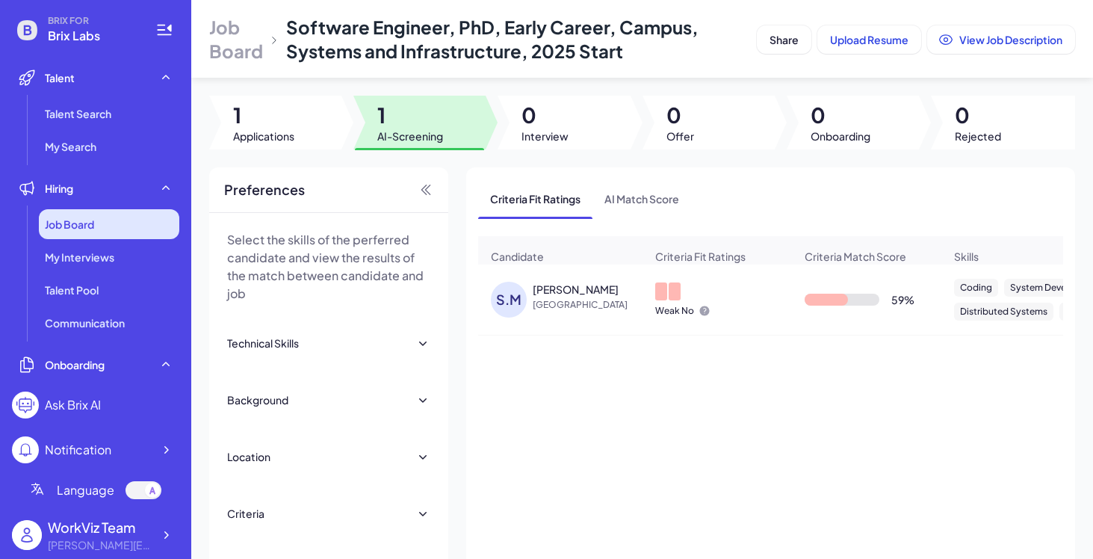
click at [61, 222] on span "Job Board" at bounding box center [69, 224] width 49 height 15
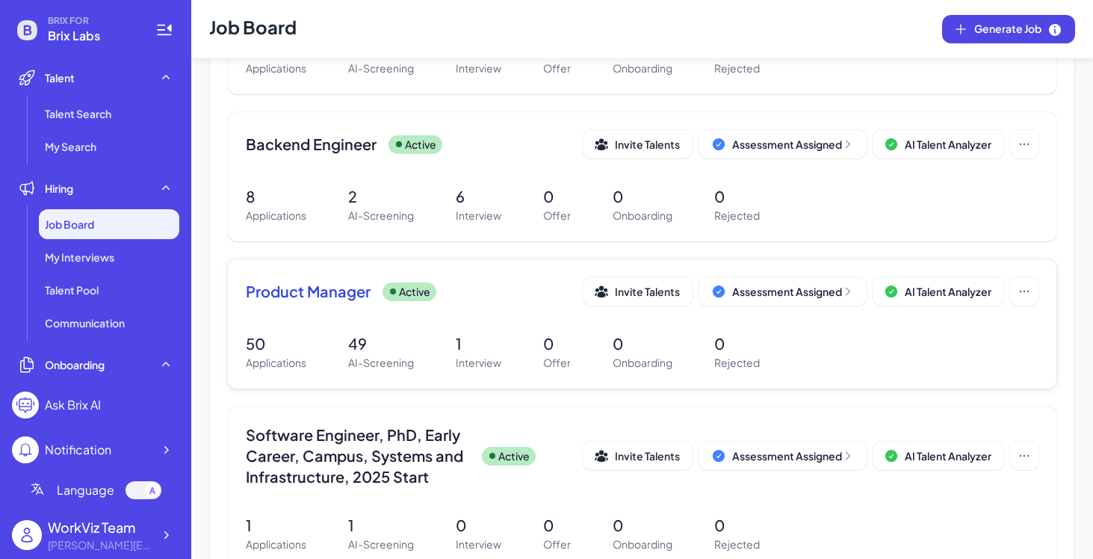
scroll to position [279, 0]
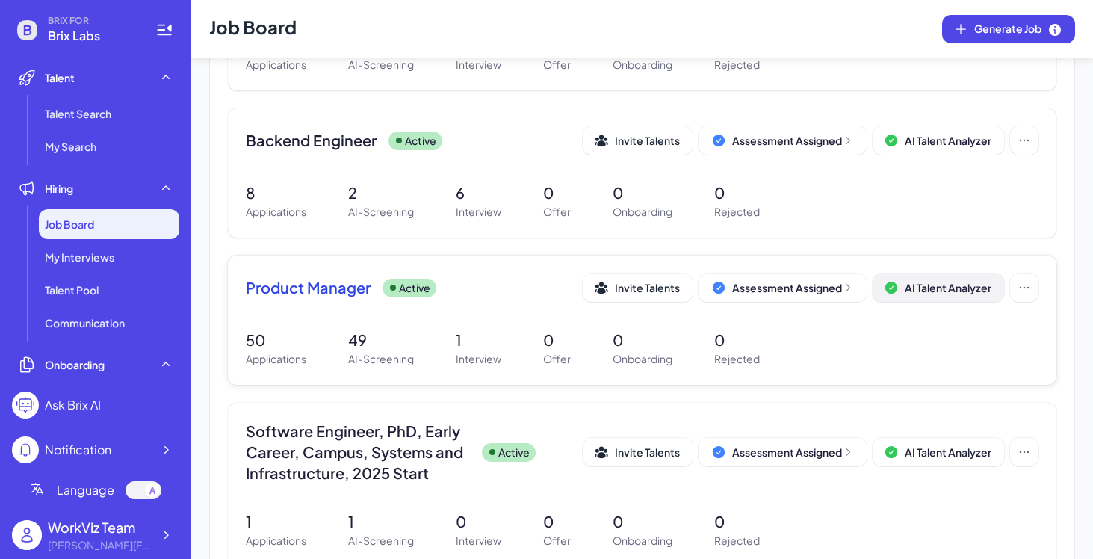
click at [934, 279] on button "AI Talent Analyzer" at bounding box center [939, 288] width 132 height 28
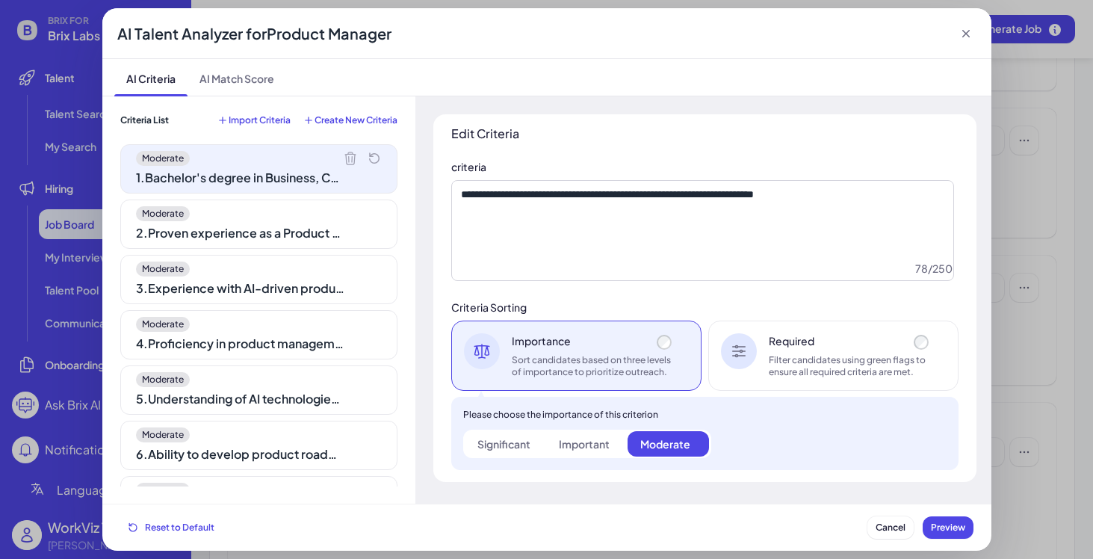
click at [280, 209] on div "Moderate" at bounding box center [259, 213] width 246 height 15
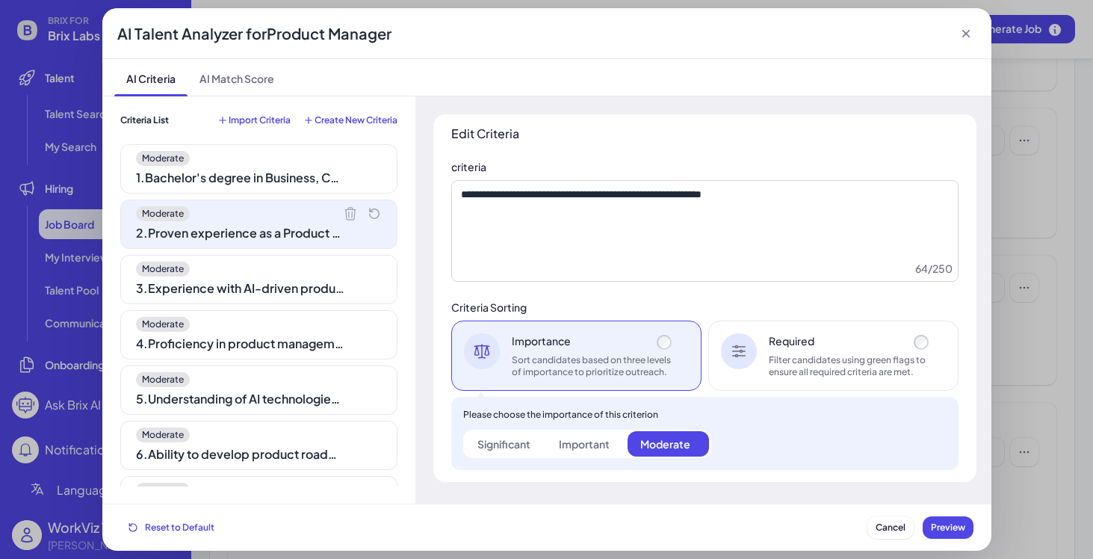
click at [289, 294] on div "3 . Experience with AI-driven products or HR tech solutions is a plus" at bounding box center [240, 289] width 209 height 18
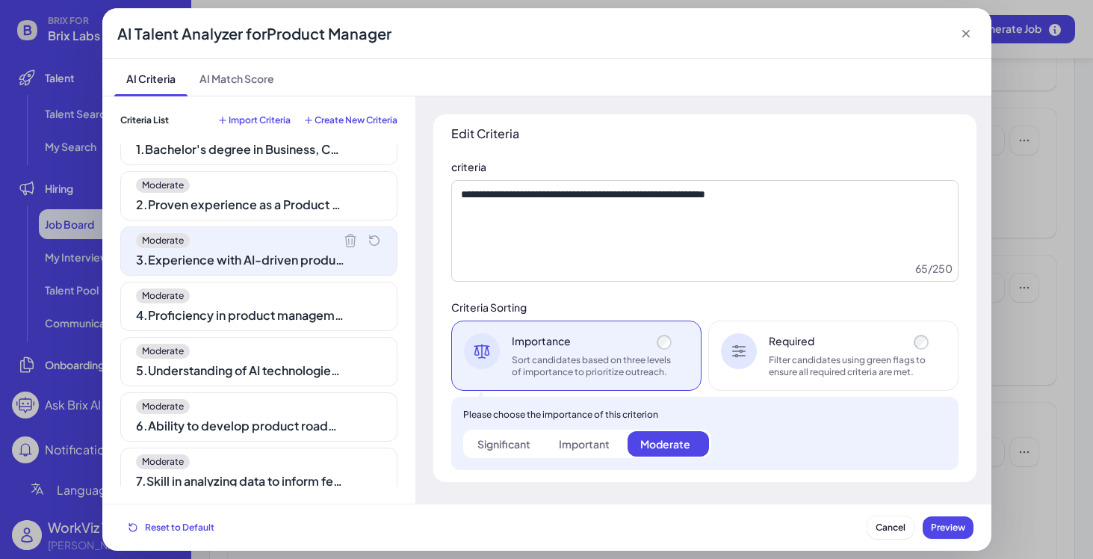
scroll to position [30, 0]
click at [283, 289] on div "Moderate" at bounding box center [259, 294] width 246 height 15
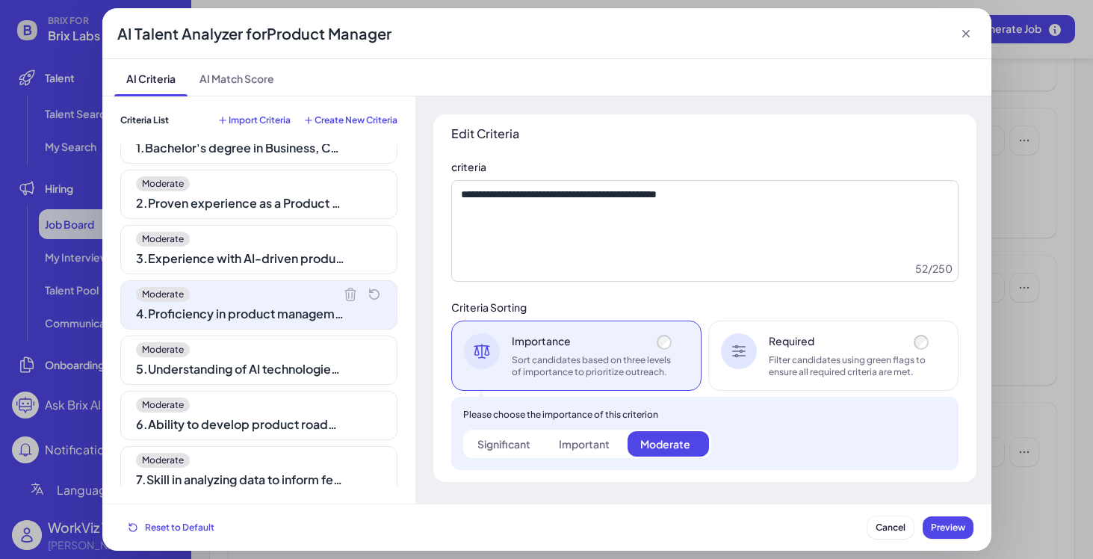
scroll to position [0, 0]
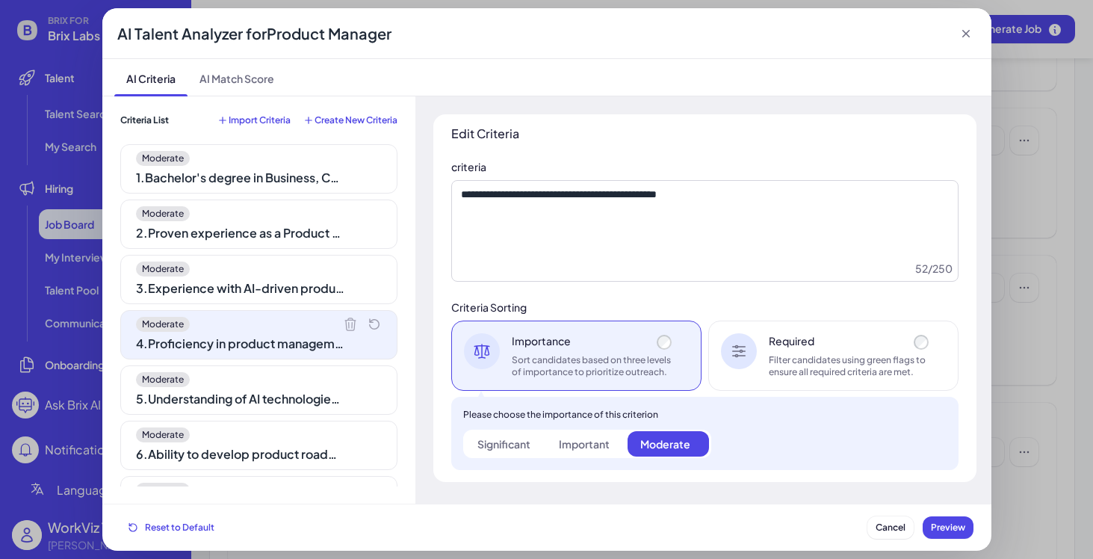
click at [289, 166] on div "Moderate 1 . Bachelor's degree in Business, Computer Science, Engineering, or r…" at bounding box center [258, 168] width 277 height 49
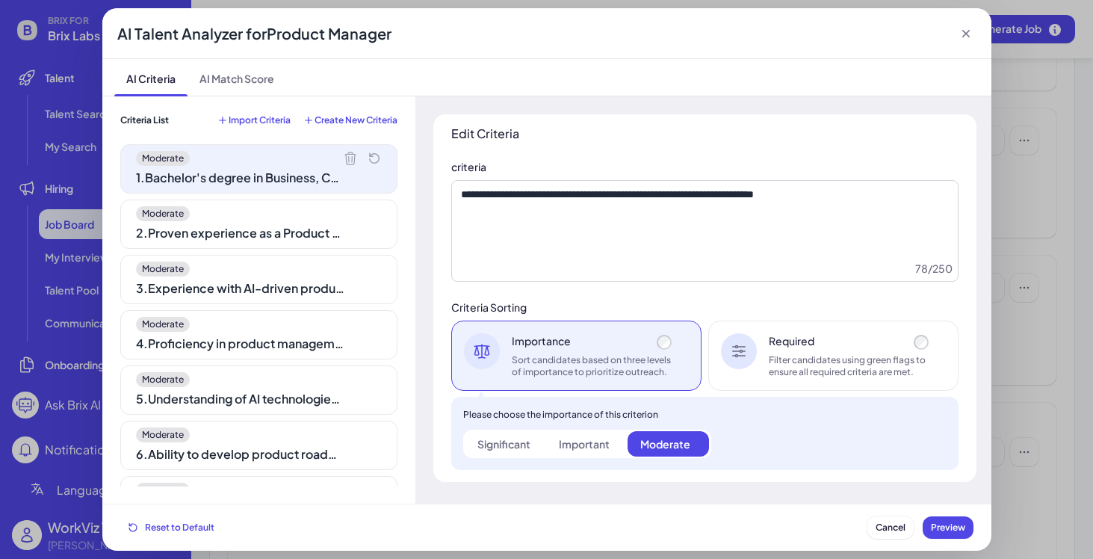
click at [232, 210] on div "Moderate" at bounding box center [259, 213] width 246 height 15
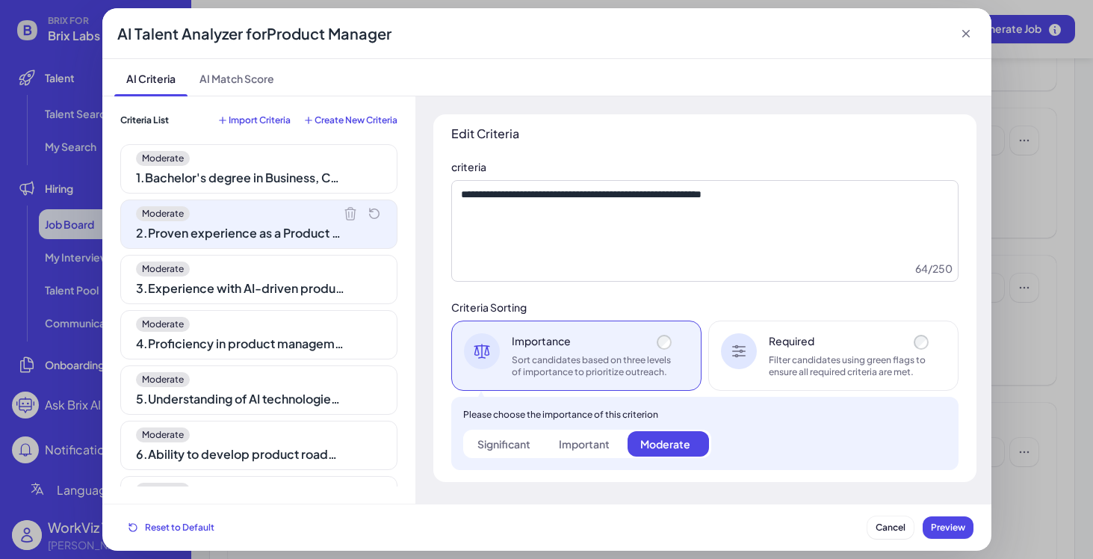
click at [274, 291] on div "3 . Experience with AI-driven products or HR tech solutions is a plus" at bounding box center [240, 289] width 209 height 18
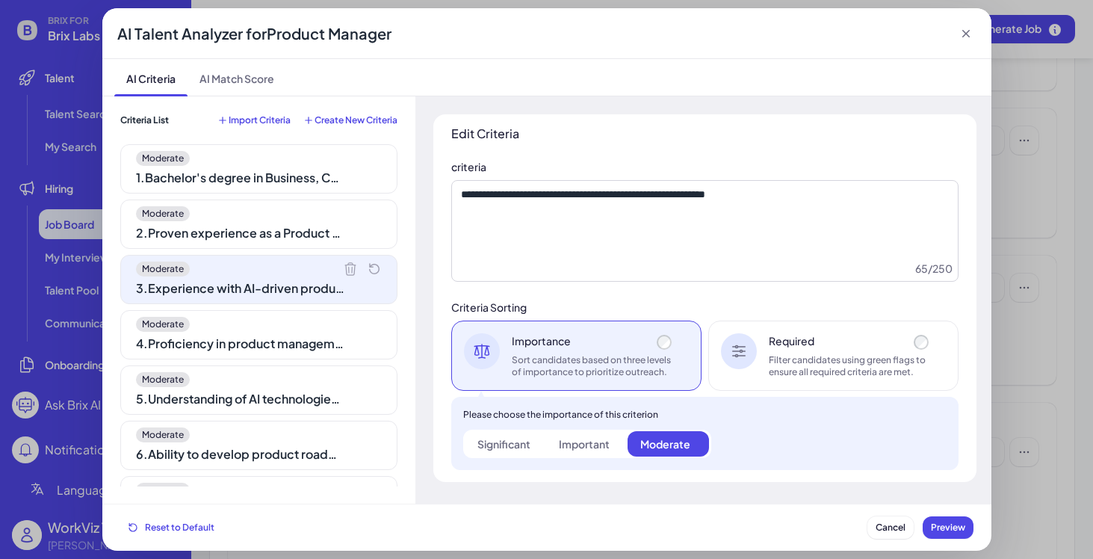
click at [868, 538] on div "Cancel Preview" at bounding box center [921, 527] width 106 height 22
click at [883, 528] on span "Cancel" at bounding box center [891, 527] width 30 height 11
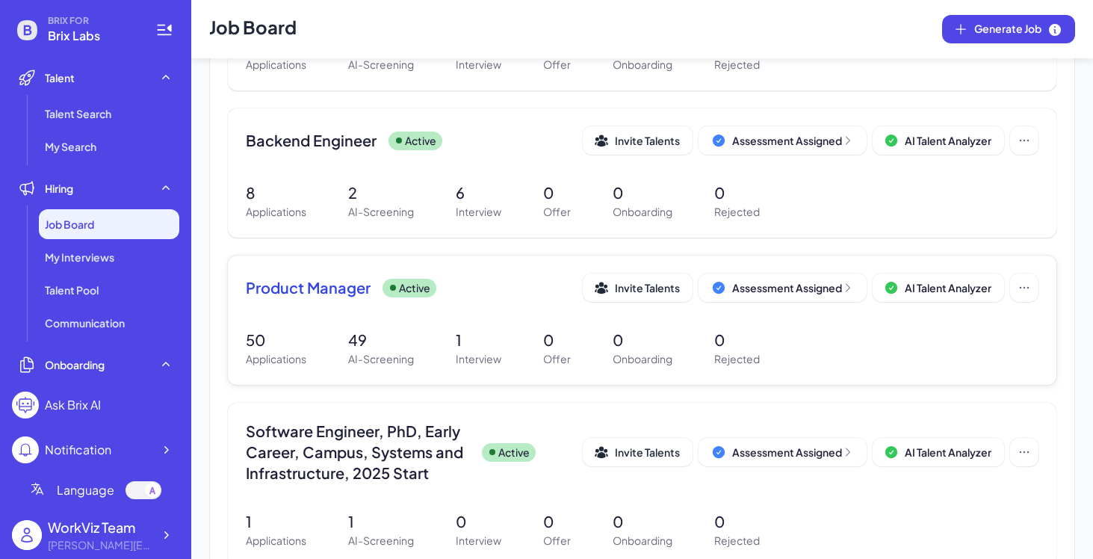
click at [324, 335] on div "50 Applications 49 AI-Screening 1 Interview 0 Offer 0 Onboarding 0 Rejected" at bounding box center [642, 348] width 793 height 38
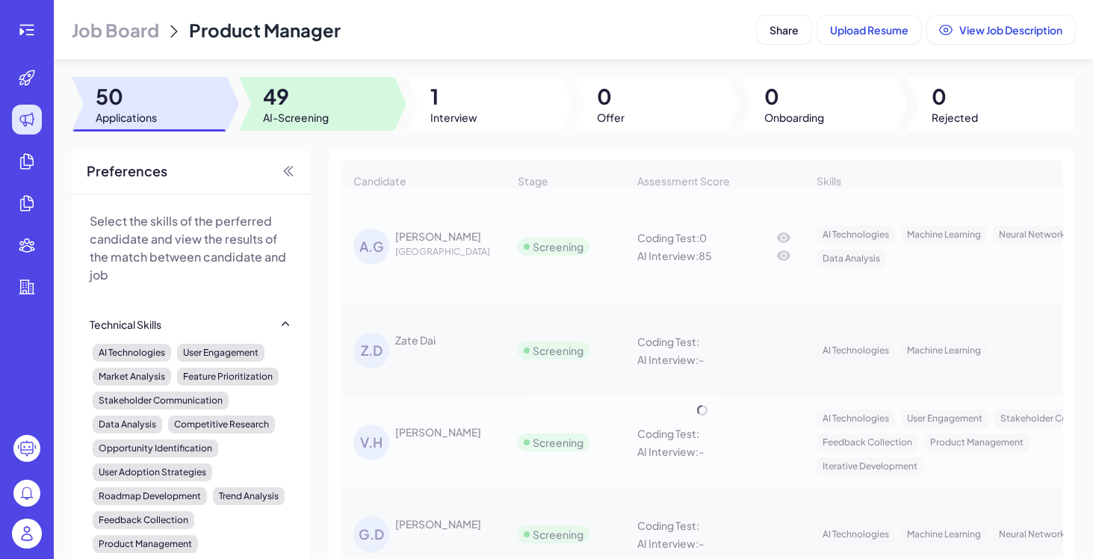
click at [330, 113] on div at bounding box center [316, 104] width 155 height 54
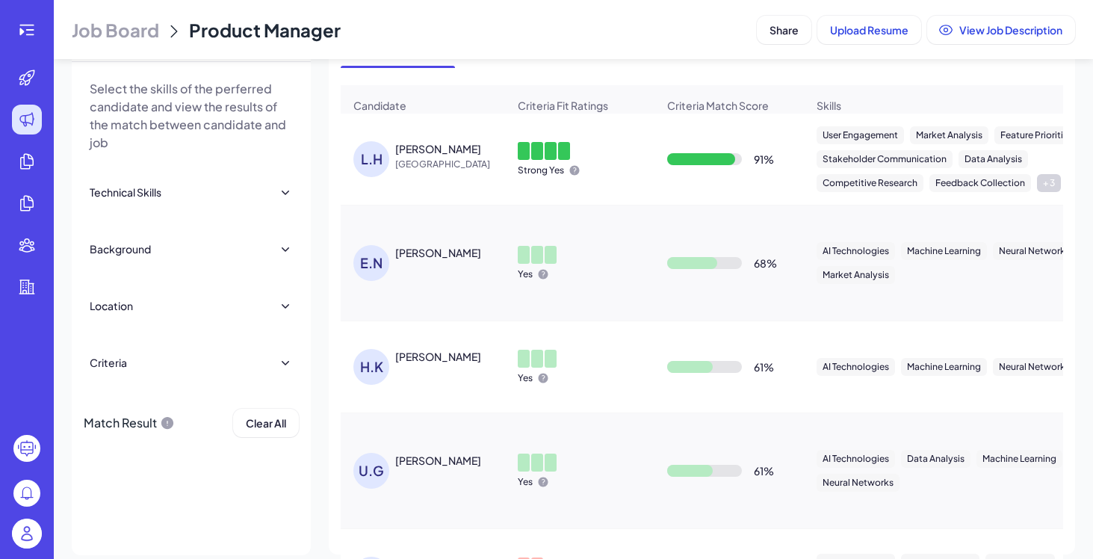
scroll to position [143, 0]
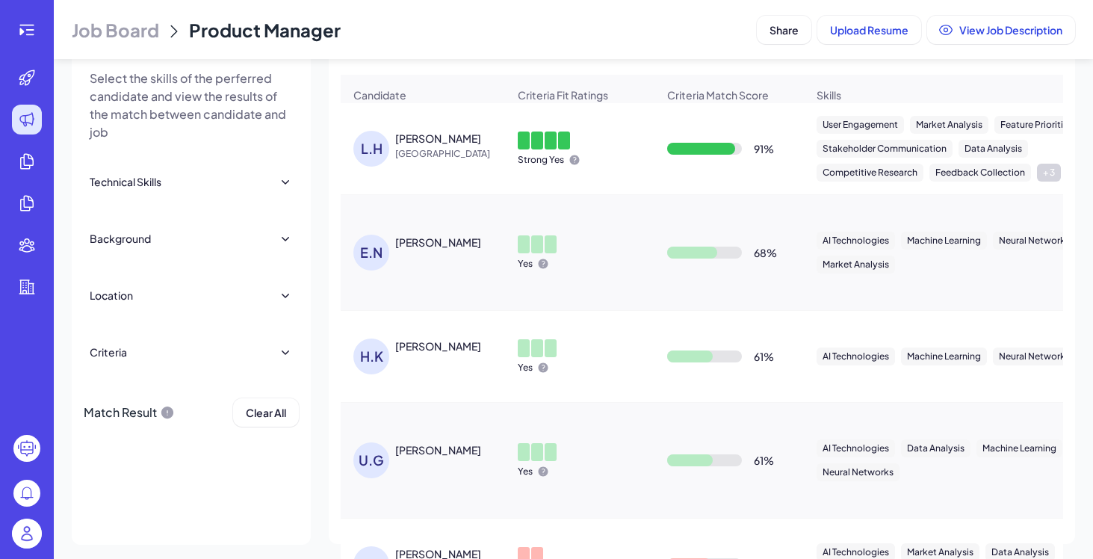
click at [166, 361] on div "Criteria" at bounding box center [191, 352] width 203 height 33
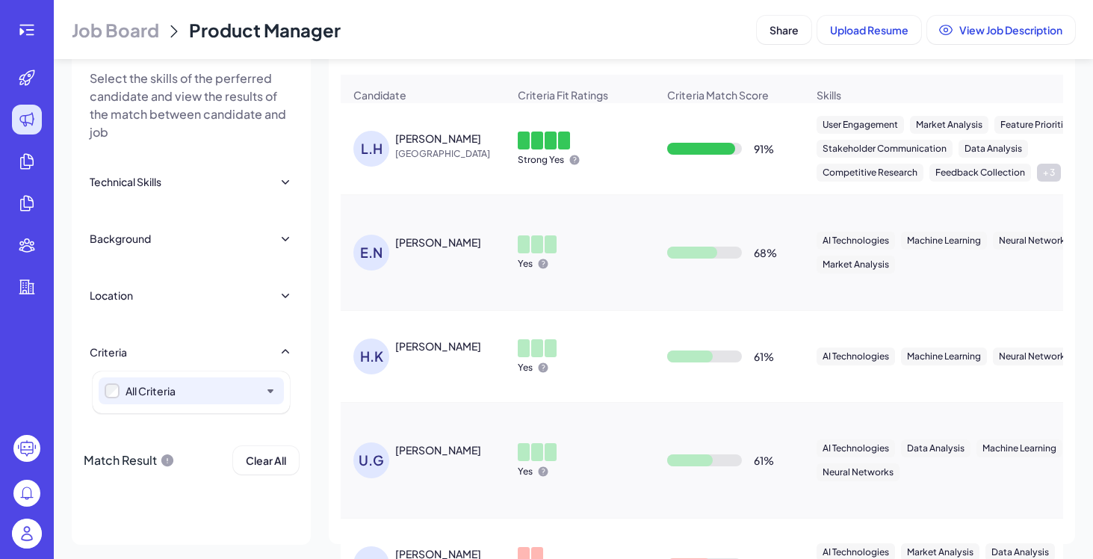
click at [273, 397] on icon at bounding box center [270, 390] width 15 height 15
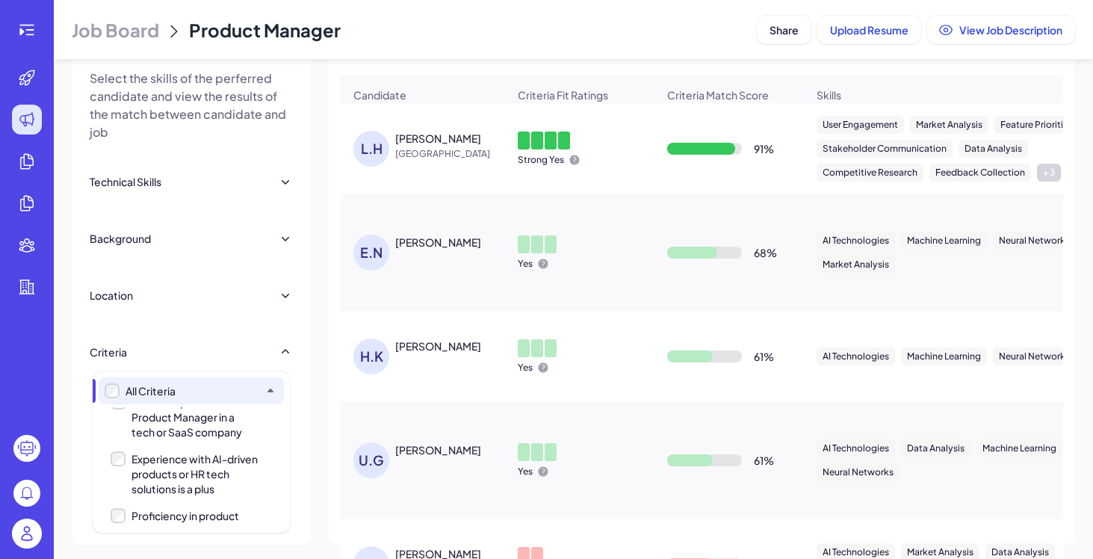
scroll to position [79, 0]
click at [196, 439] on div "Proven experience as a Product Manager in a tech or SaaS company" at bounding box center [194, 413] width 179 height 57
click at [193, 471] on div "Experience with AI-driven products or HR tech solutions is a plus" at bounding box center [195, 470] width 127 height 45
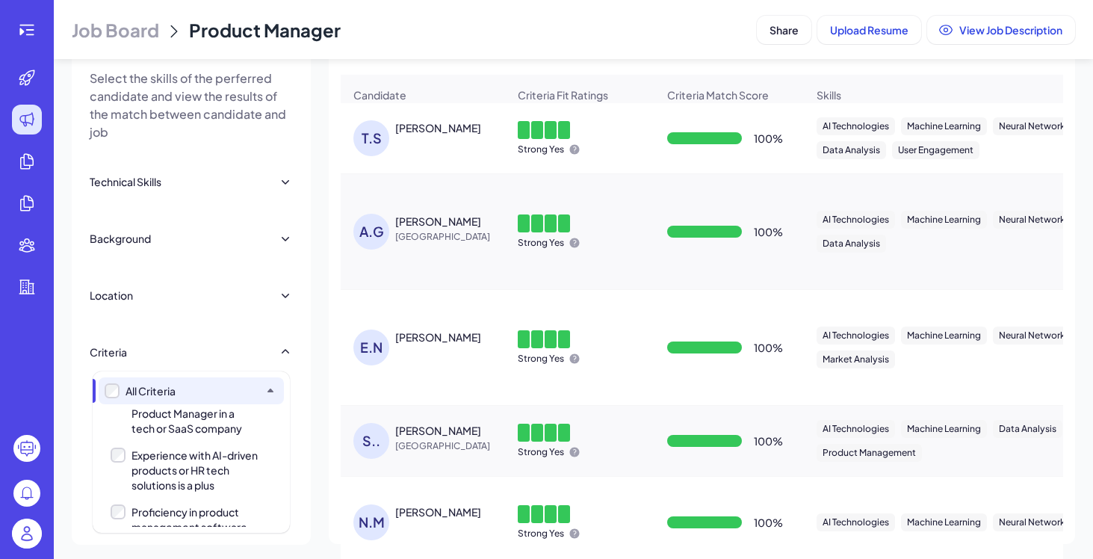
click at [196, 528] on div "All Criteria Bachelor's degree in Business, Computer Science, Engineering, or r…" at bounding box center [191, 451] width 197 height 161
click at [196, 515] on div "Proficiency in product management software and tools" at bounding box center [195, 527] width 127 height 45
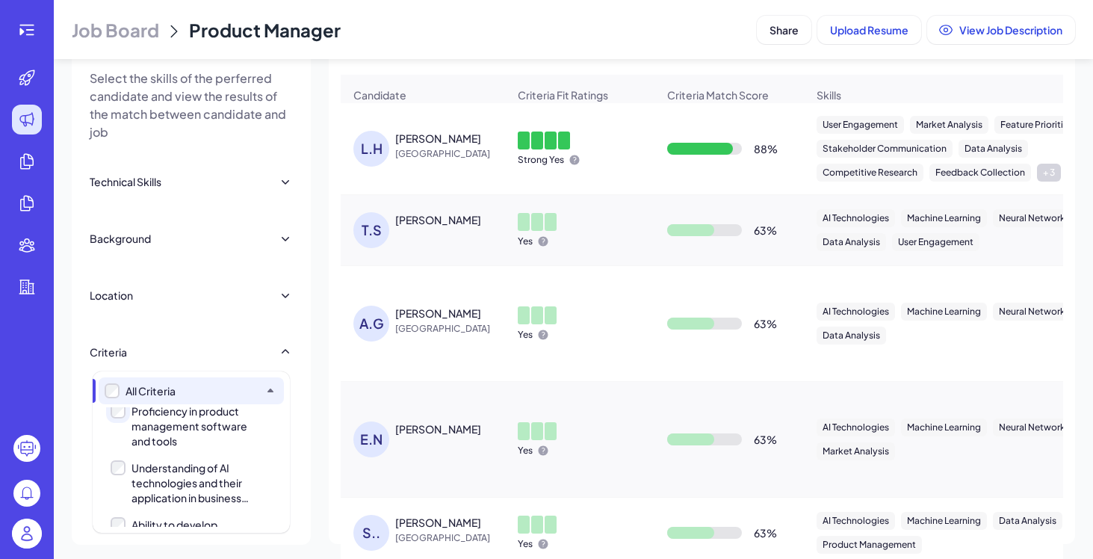
scroll to position [192, 0]
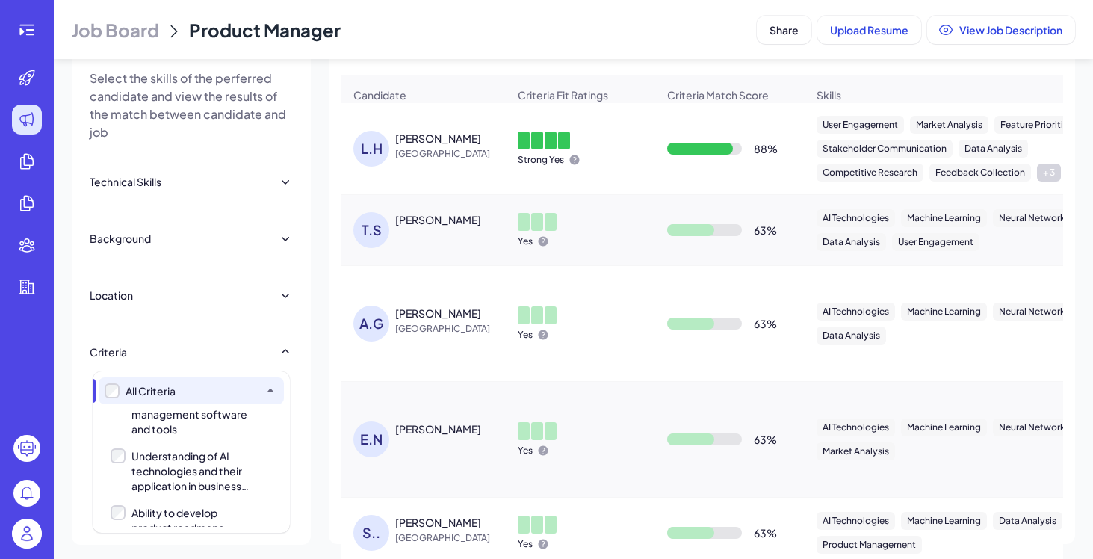
click at [178, 484] on div "Understanding of AI technologies and their application in business solutions" at bounding box center [195, 470] width 127 height 45
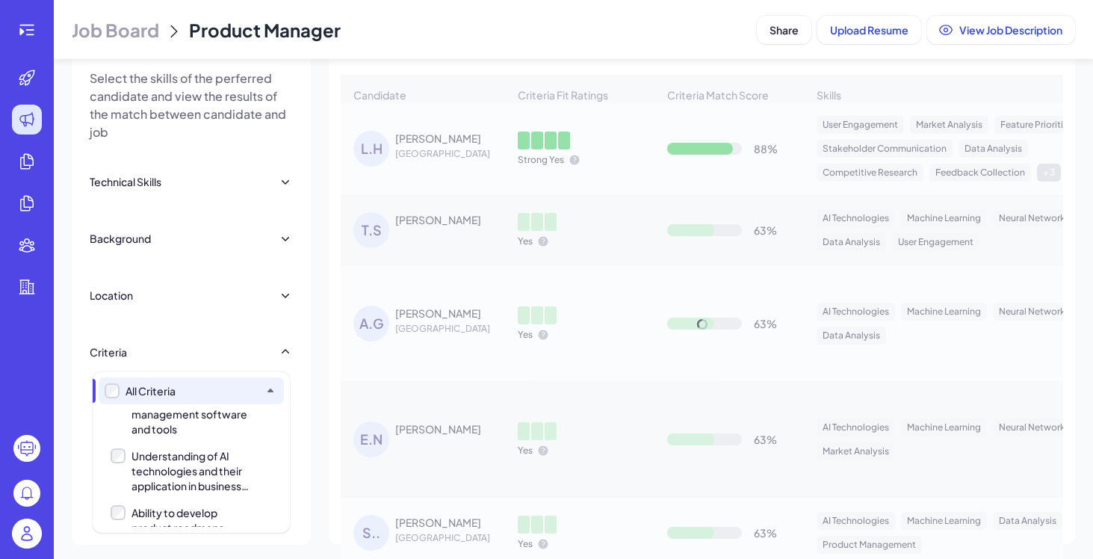
click at [180, 510] on div "Ability to develop product roadmaps aligned with company goals and market trends" at bounding box center [195, 527] width 127 height 45
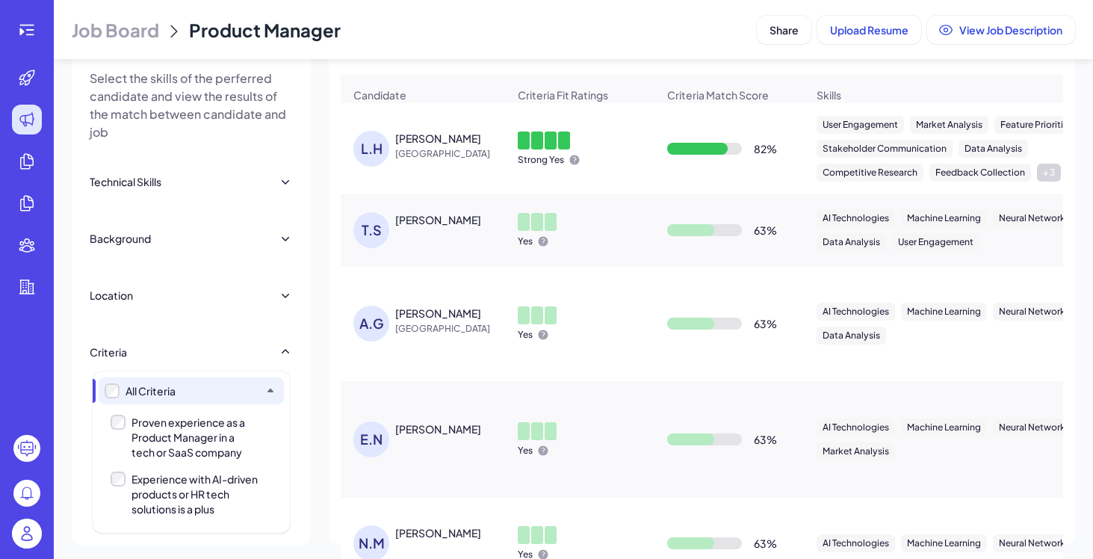
scroll to position [0, 0]
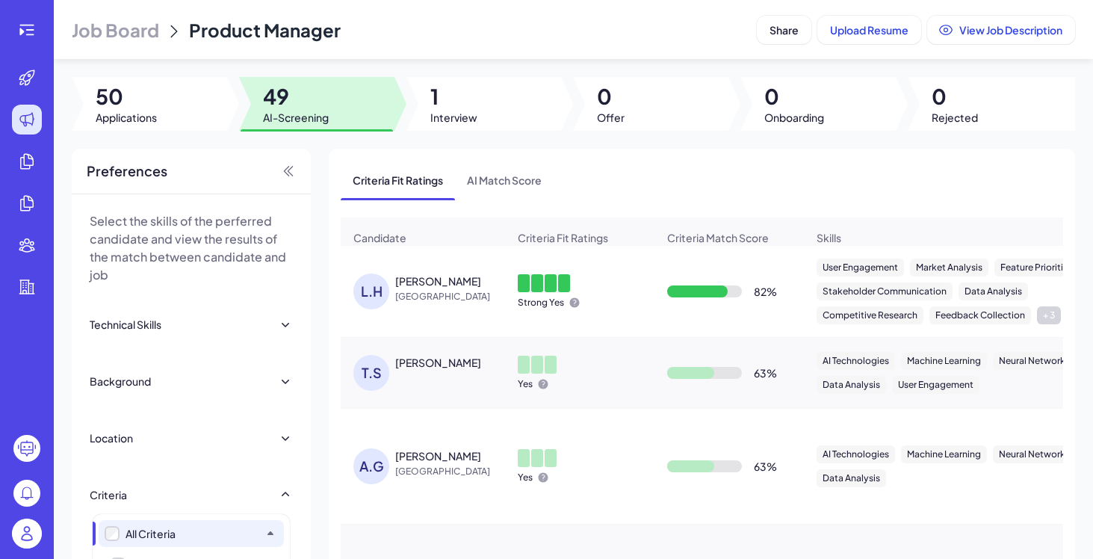
click at [424, 286] on div "[PERSON_NAME]" at bounding box center [438, 281] width 86 height 15
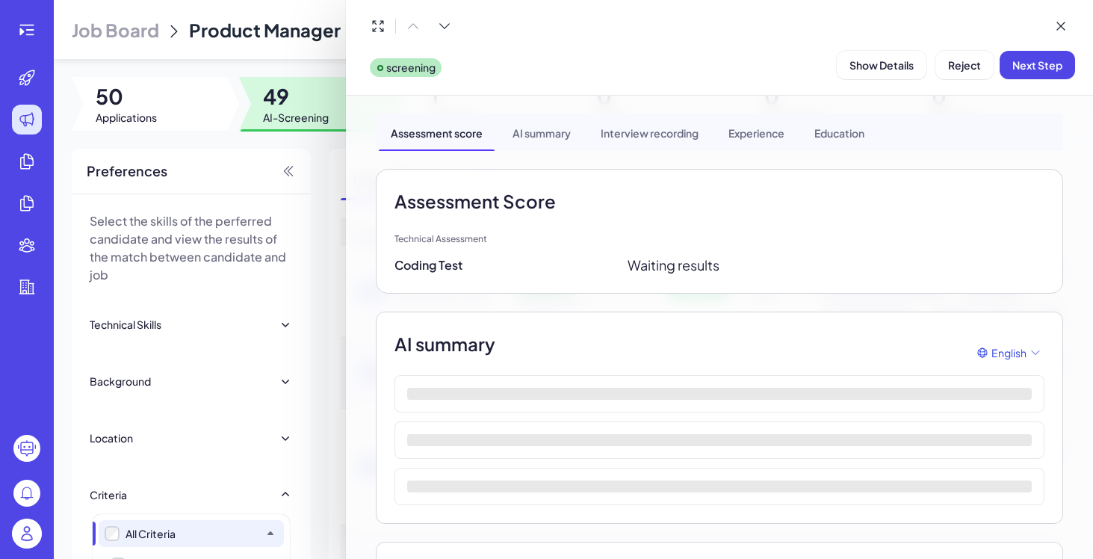
click at [303, 352] on div at bounding box center [546, 279] width 1093 height 559
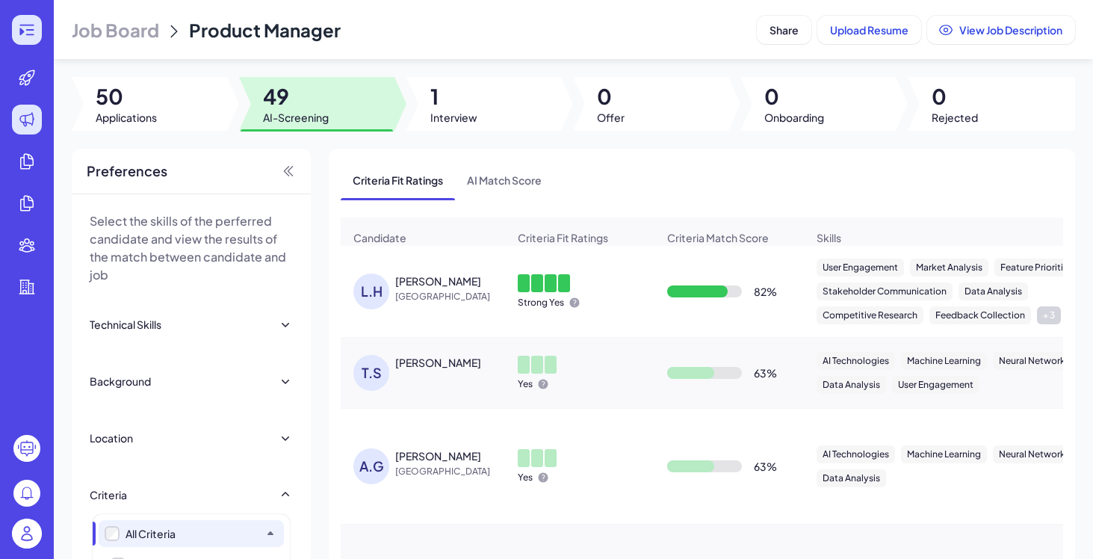
click at [27, 25] on icon at bounding box center [27, 30] width 18 height 18
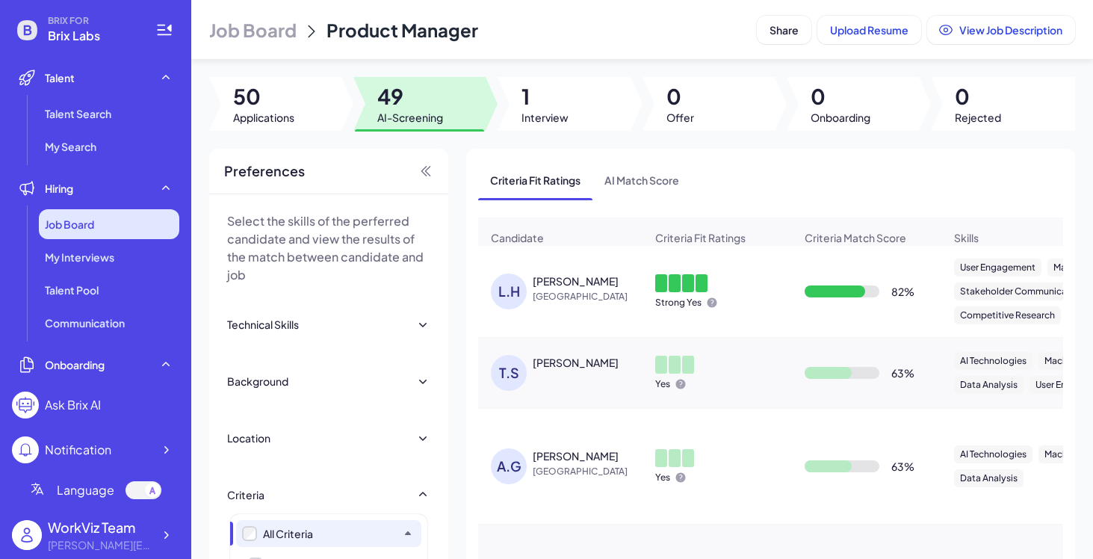
click at [117, 228] on div "Job Board" at bounding box center [109, 224] width 141 height 30
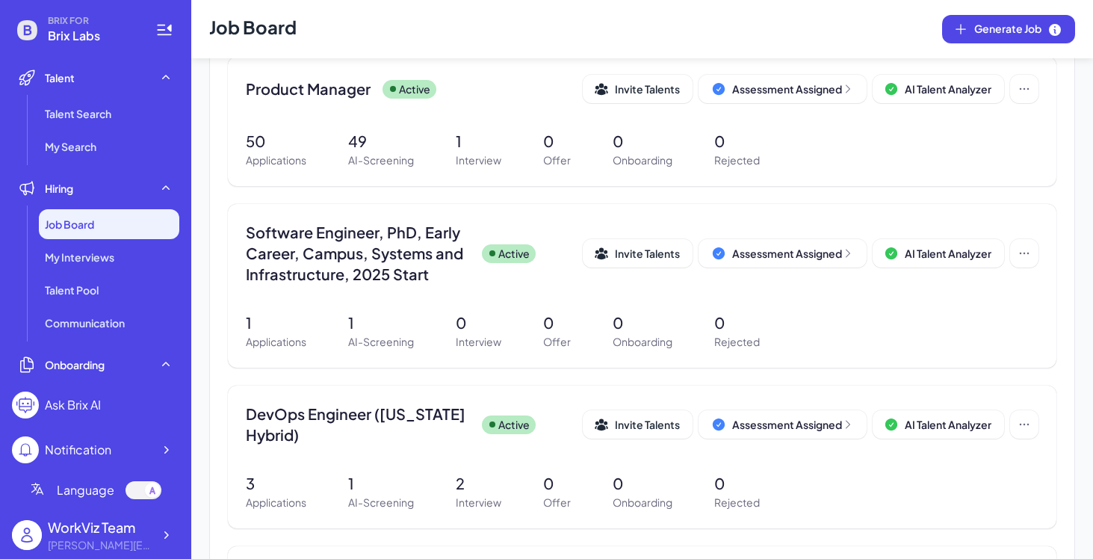
scroll to position [549, 0]
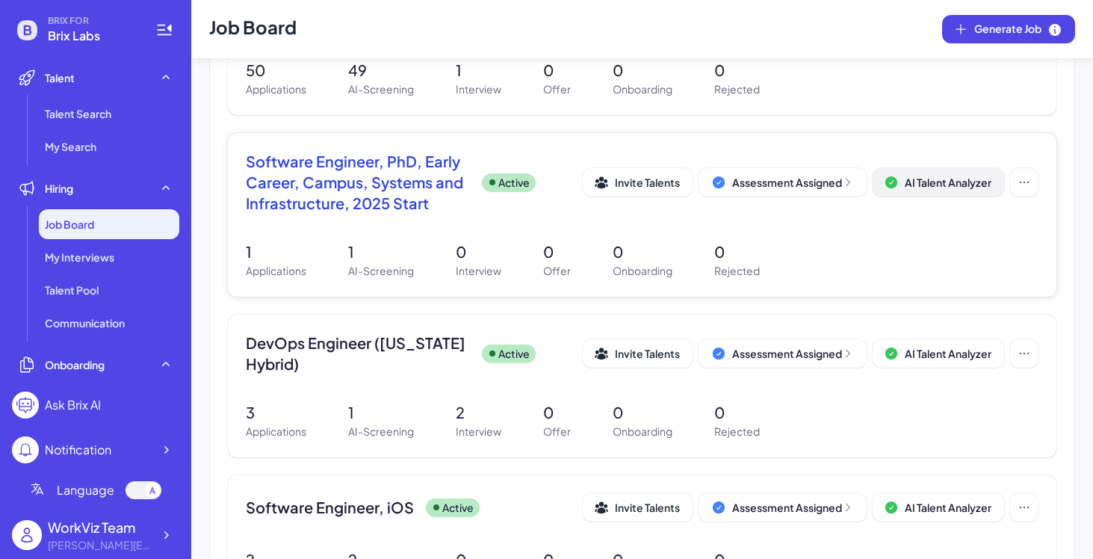
click at [948, 184] on span "AI Talent Analyzer" at bounding box center [948, 182] width 87 height 13
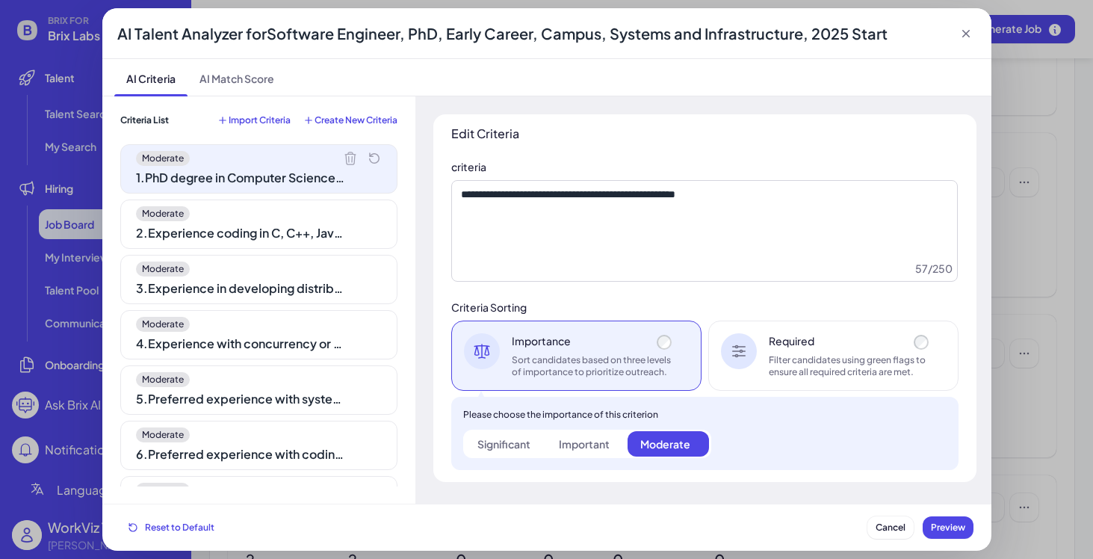
click at [297, 235] on div "2 . Experience coding in C, C++, Java, Python, or JavaScript" at bounding box center [240, 233] width 209 height 18
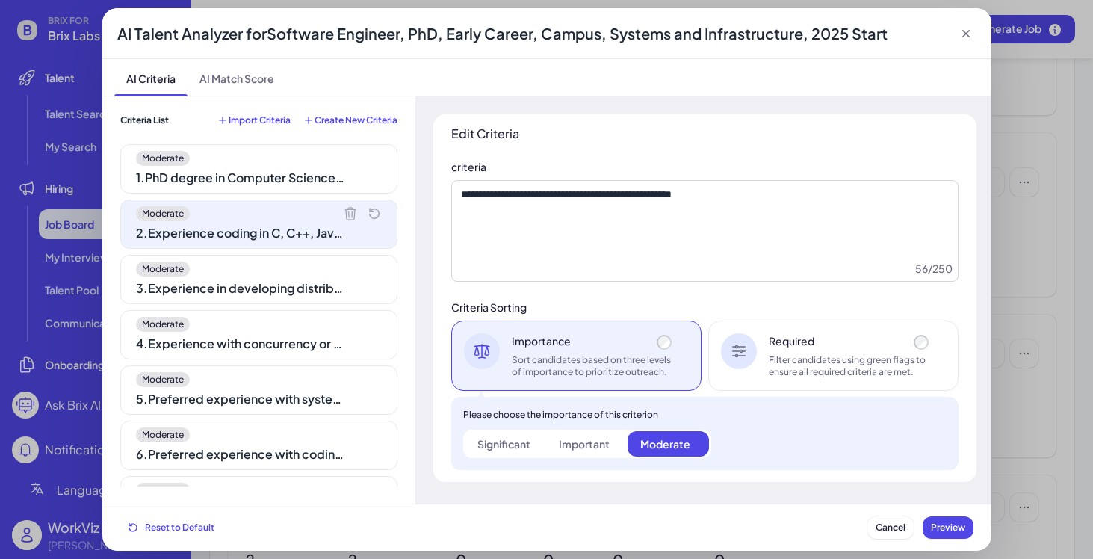
click at [297, 262] on div "Moderate" at bounding box center [259, 269] width 246 height 15
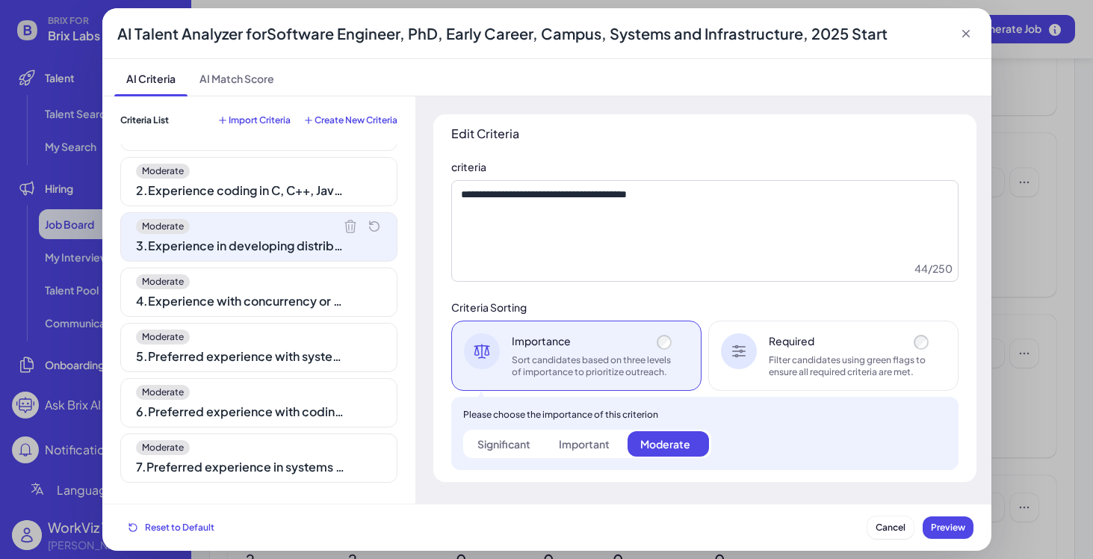
scroll to position [55, 0]
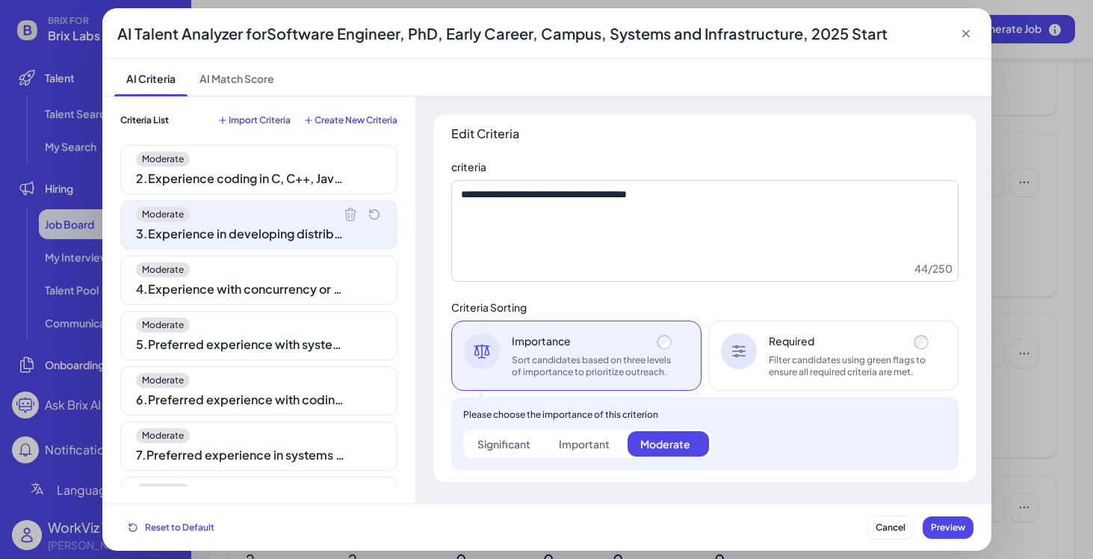
click at [283, 280] on div "4 . Experience with concurrency or multi-threading" at bounding box center [240, 289] width 209 height 18
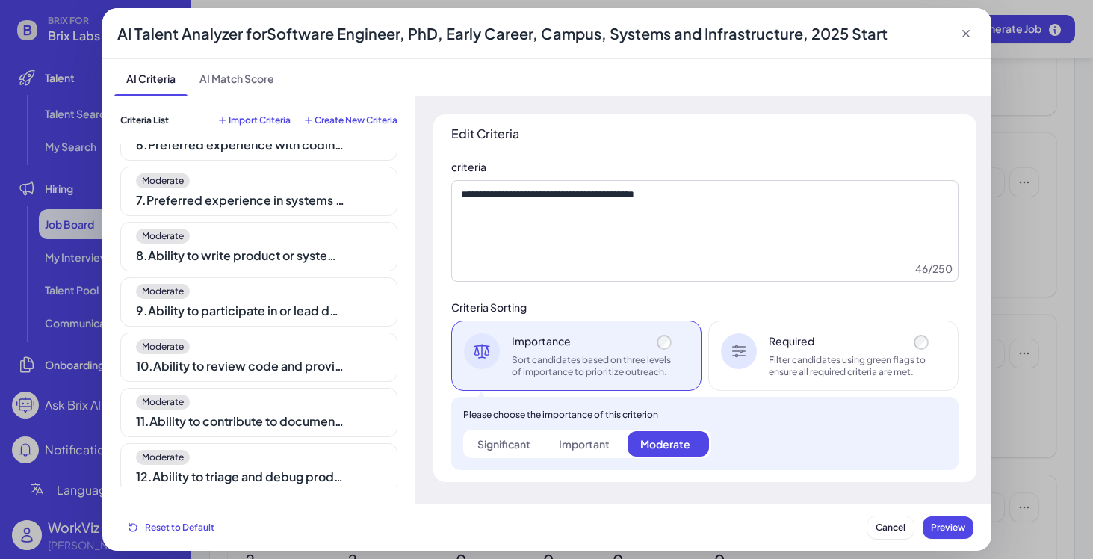
scroll to position [315, 0]
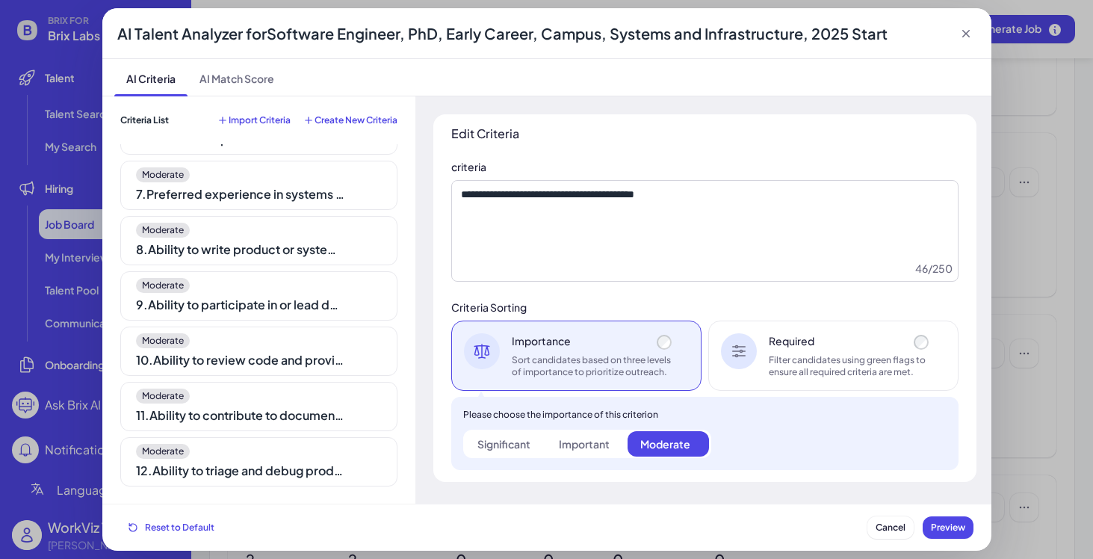
click at [250, 450] on div "Moderate" at bounding box center [259, 451] width 246 height 15
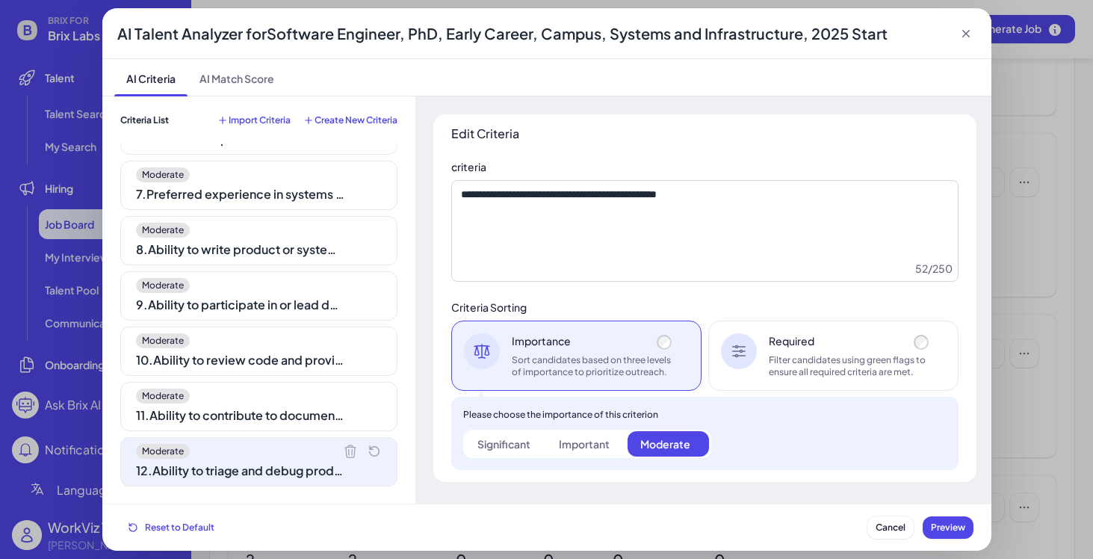
click at [281, 416] on div "11 . Ability to contribute to documentation and educational content" at bounding box center [240, 416] width 209 height 18
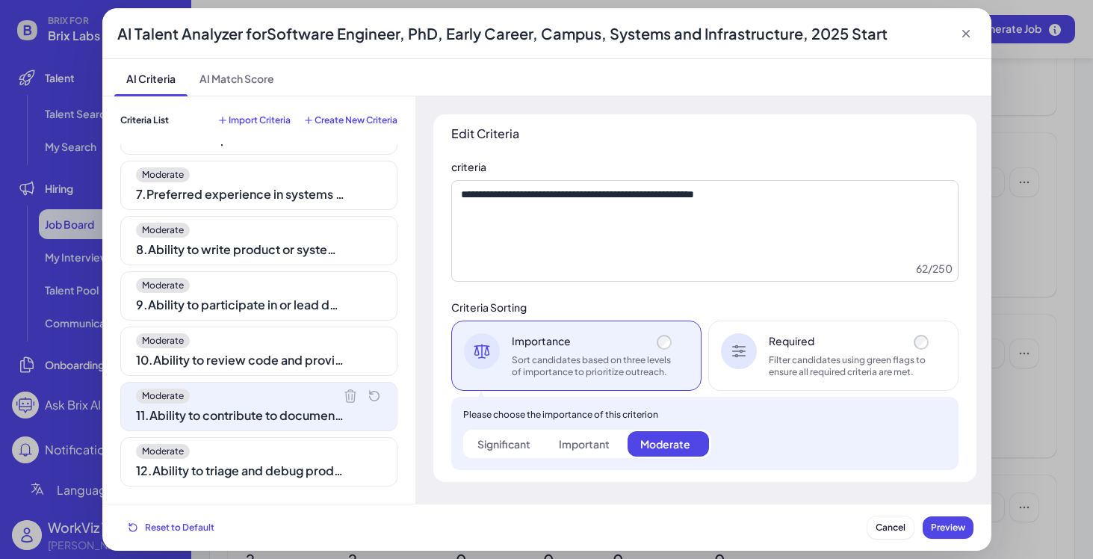
click at [274, 372] on div "Moderate 10 . Ability to review code and provide constructive feedback" at bounding box center [258, 351] width 277 height 49
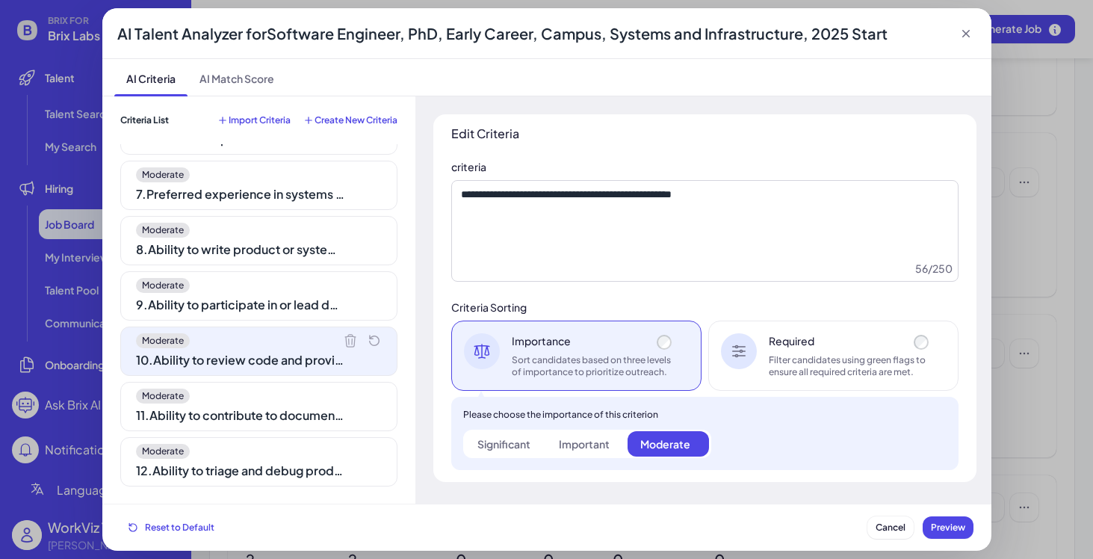
scroll to position [276, 0]
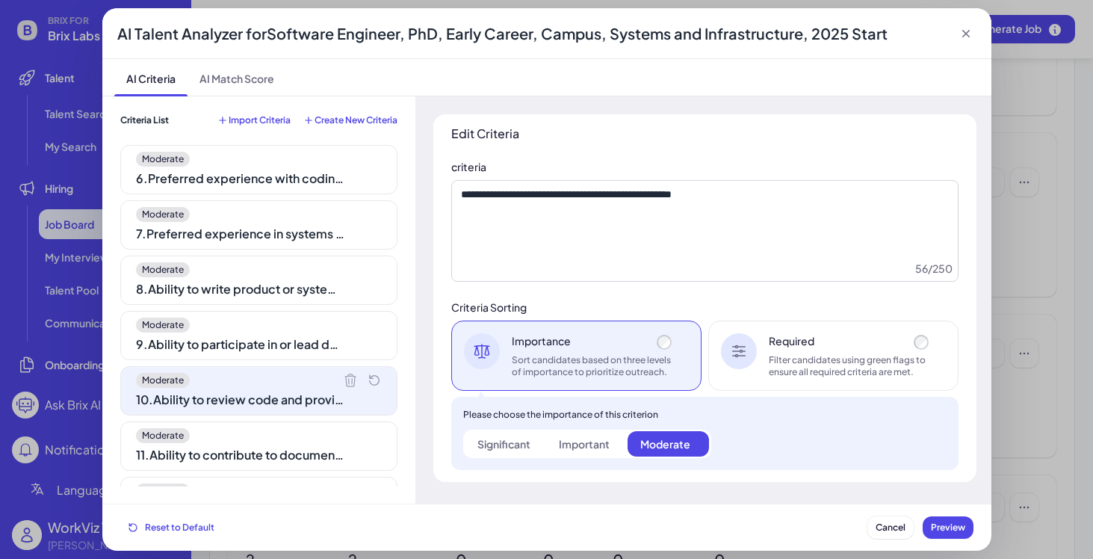
click at [273, 336] on div "9 . Ability to participate in or lead design reviews" at bounding box center [240, 345] width 209 height 18
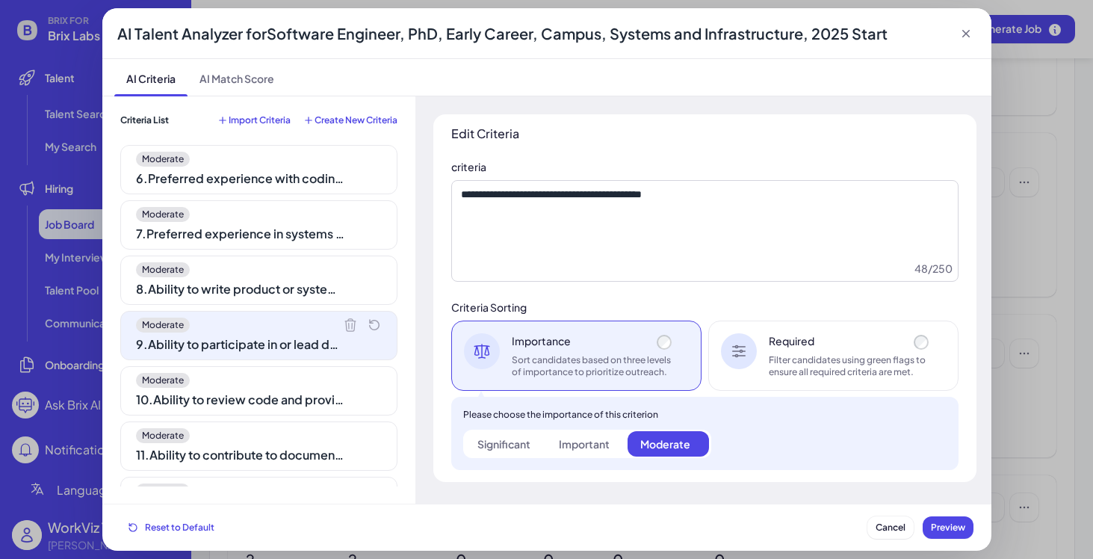
click at [276, 298] on div "Moderate 8 . Ability to write product or system development code" at bounding box center [258, 280] width 277 height 49
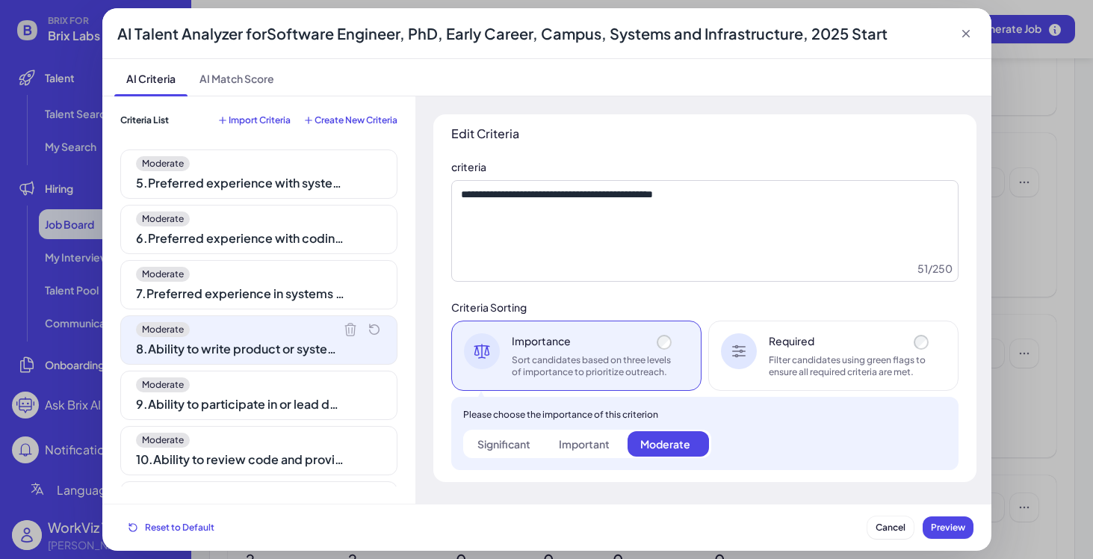
scroll to position [217, 0]
click at [275, 289] on div "7 . Preferred experience in systems data analysis" at bounding box center [240, 293] width 209 height 18
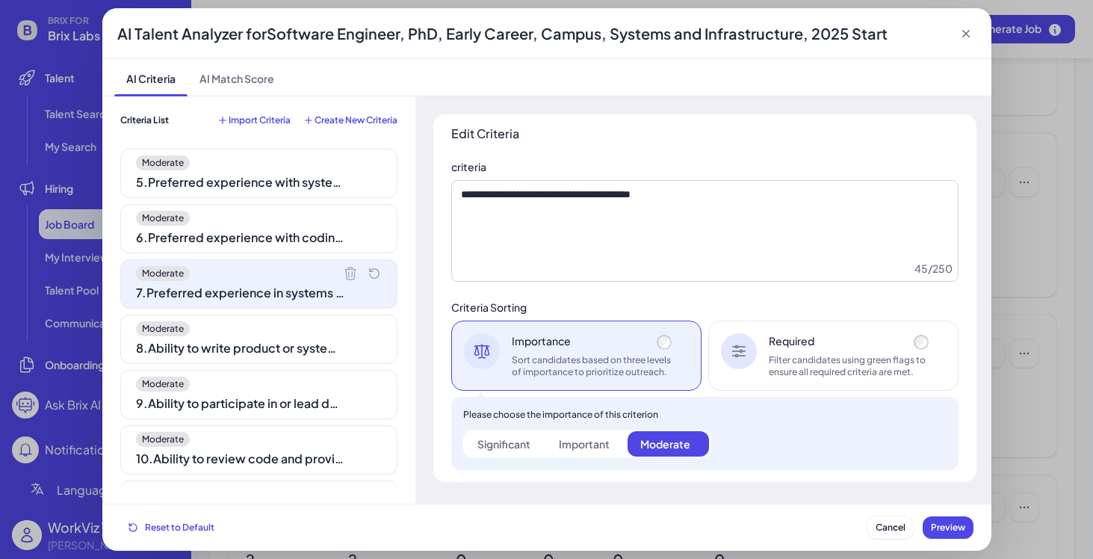
click at [269, 249] on div "Moderate 6 . Preferred experience with coding accessibility" at bounding box center [258, 228] width 277 height 49
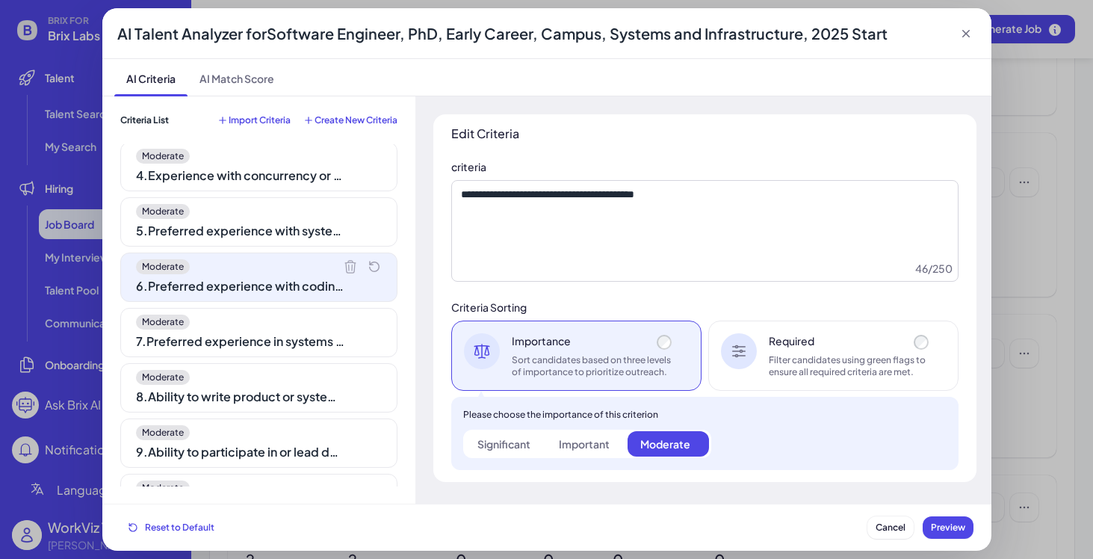
scroll to position [157, 0]
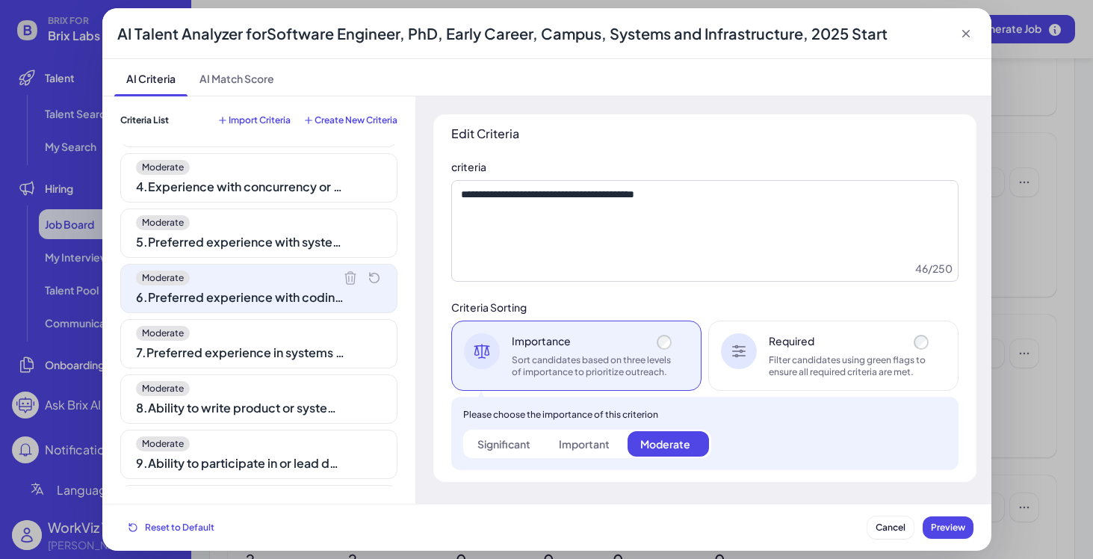
click at [269, 245] on div "5 . Preferred experience with system health monitoring" at bounding box center [240, 242] width 209 height 18
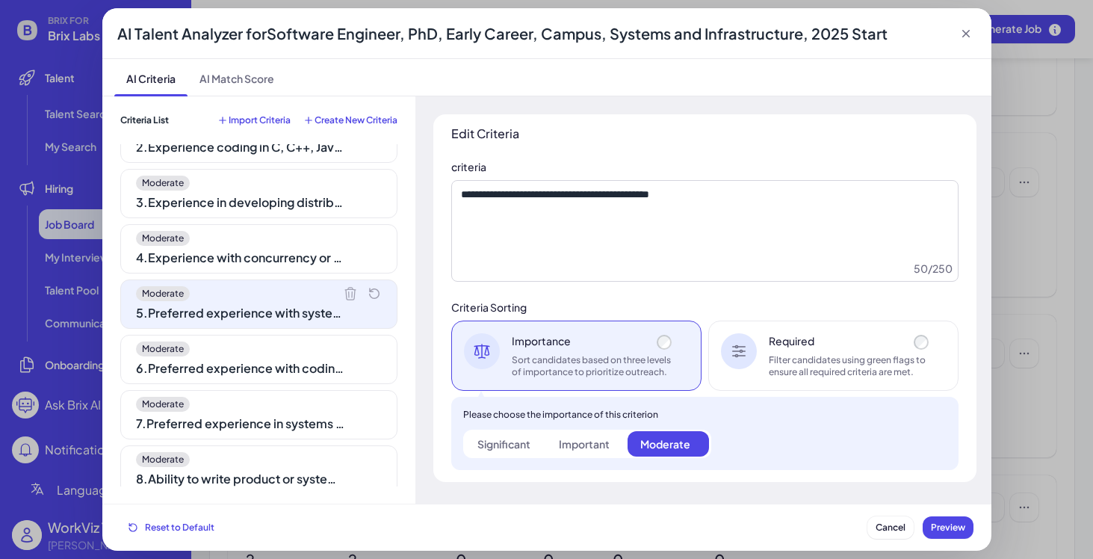
scroll to position [81, 0]
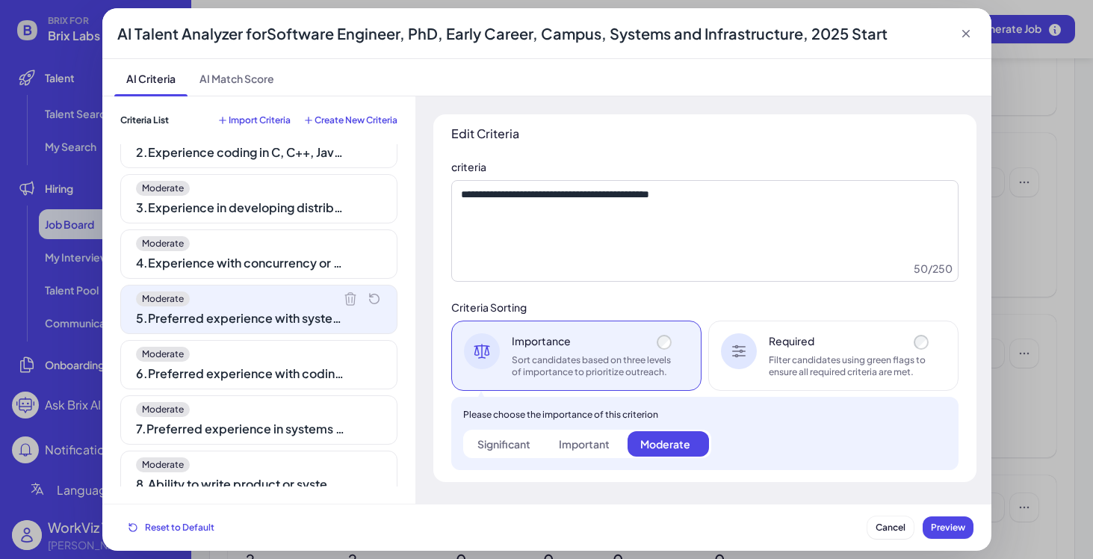
click at [269, 252] on div "Moderate 4 . Experience with concurrency or multi-threading" at bounding box center [258, 253] width 277 height 49
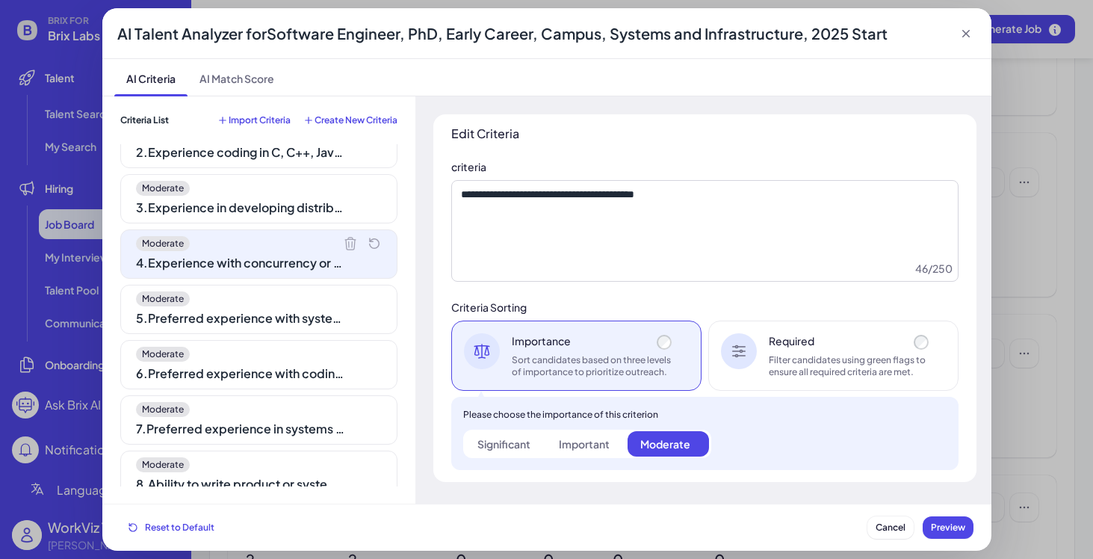
click at [972, 29] on icon at bounding box center [966, 33] width 15 height 15
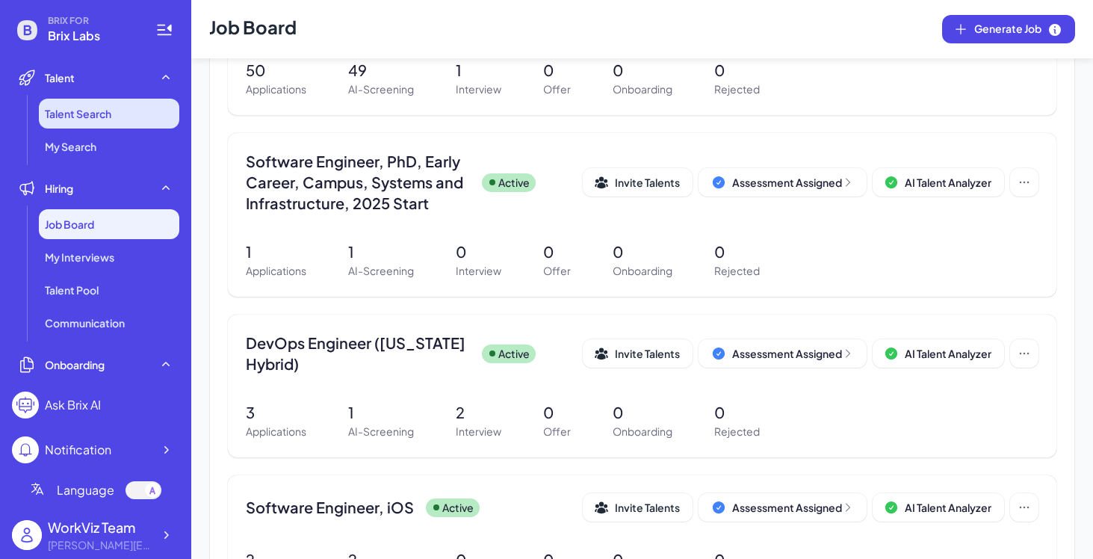
click at [98, 117] on span "Talent Search" at bounding box center [78, 113] width 67 height 15
